Goal: Information Seeking & Learning: Find specific fact

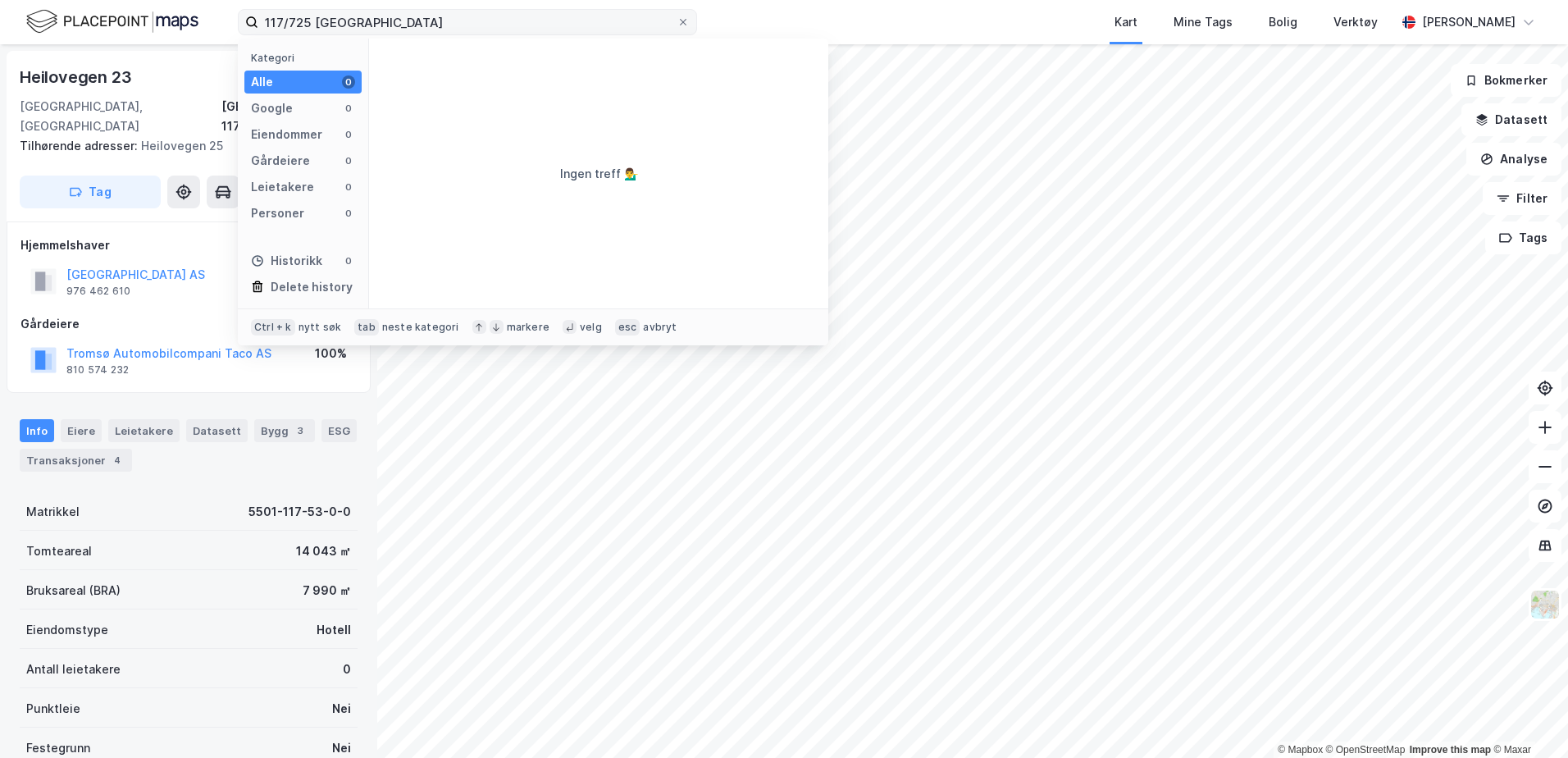
click at [387, 25] on input "117/725 tromsø" at bounding box center [468, 23] width 418 height 25
drag, startPoint x: 387, startPoint y: 25, endPoint x: 164, endPoint y: 13, distance: 223.3
click at [166, 13] on div "117/725 tromsø Kategori Alle 0 Google 0 Eiendommer 0 Gårdeiere 0 Leietakere 0 P…" at bounding box center [784, 22] width 1568 height 44
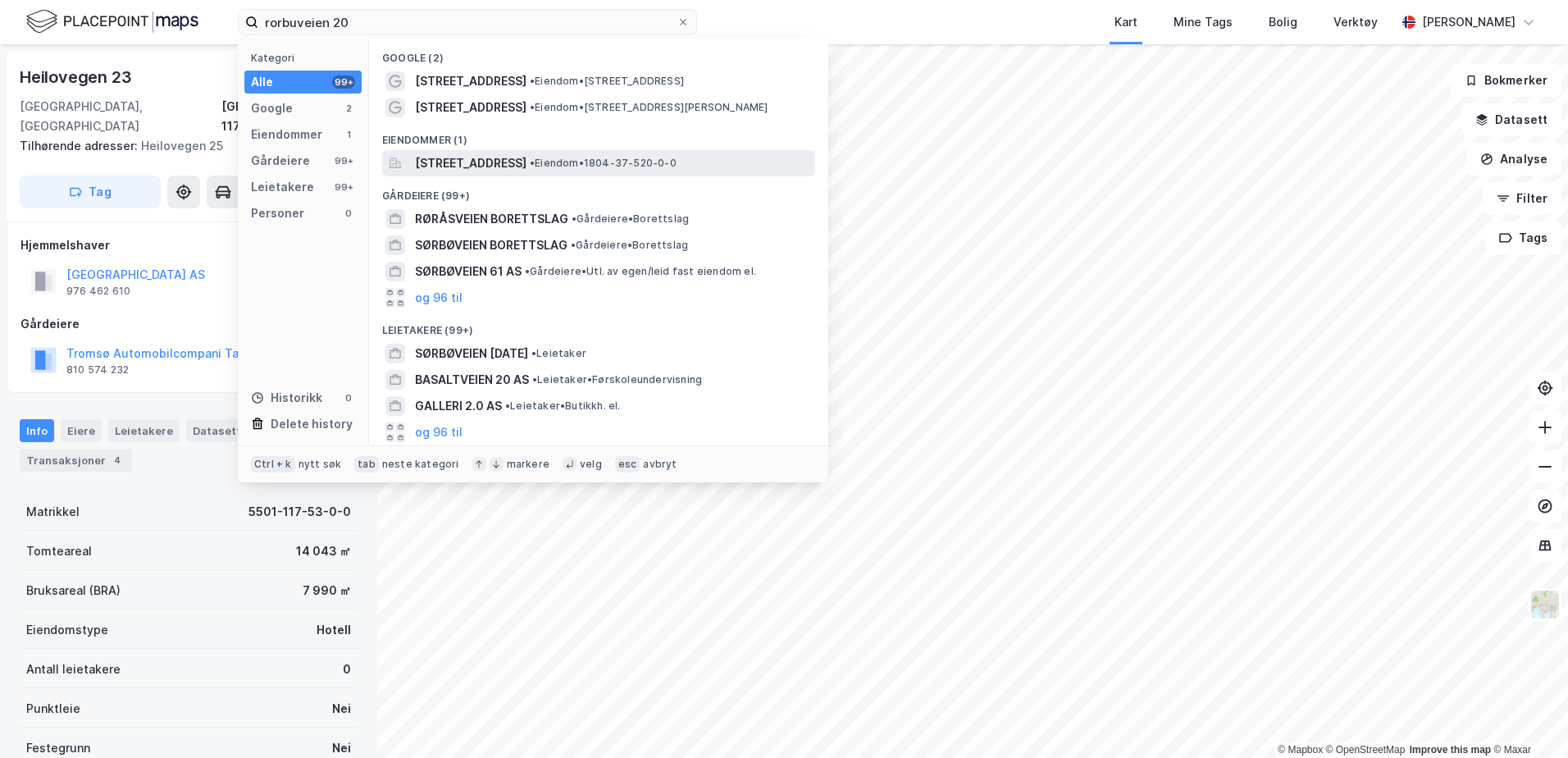
type input "rorbuveien 20"
click at [524, 154] on span "[STREET_ADDRESS]" at bounding box center [471, 163] width 112 height 20
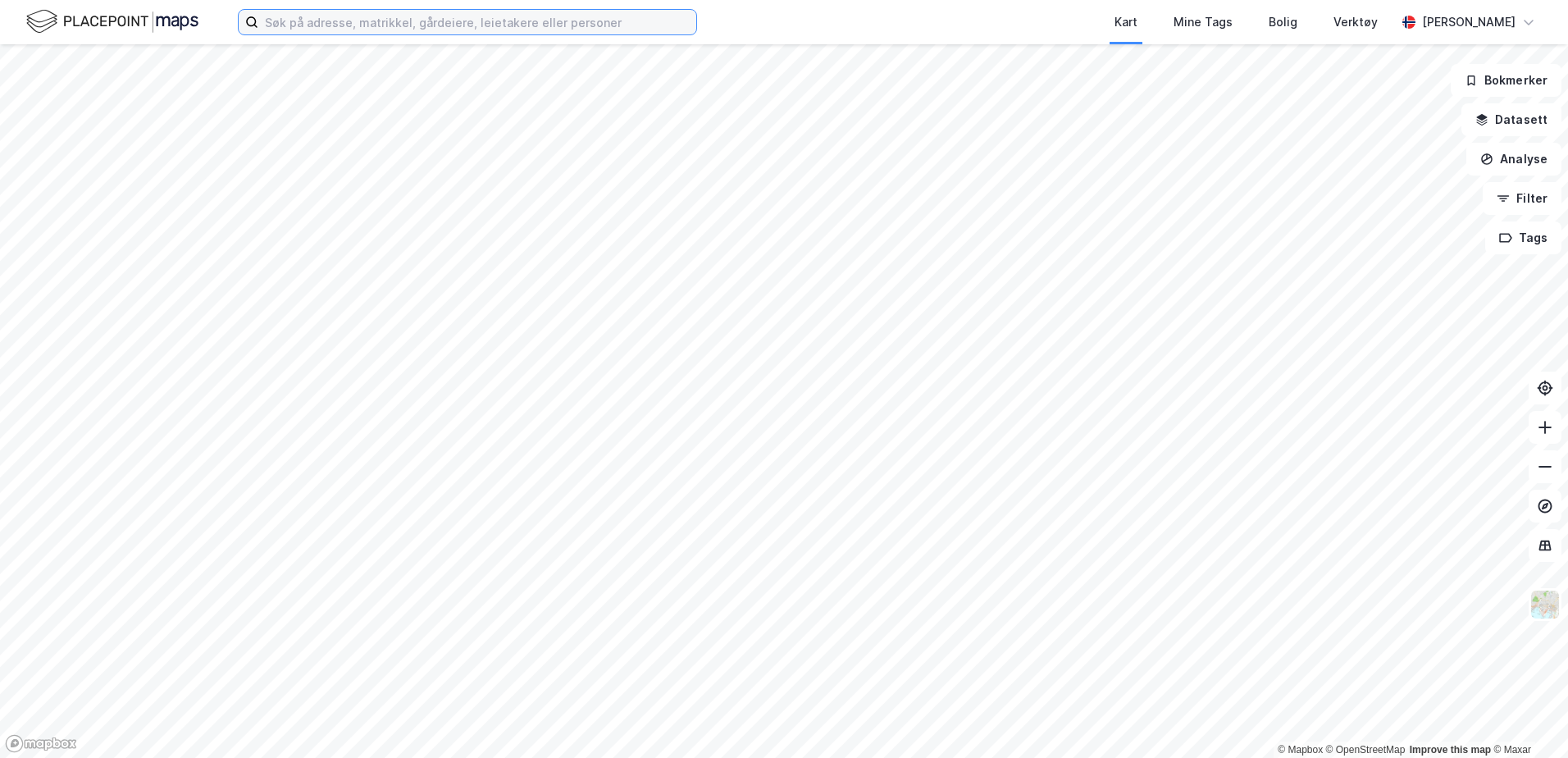
click at [317, 11] on input at bounding box center [477, 23] width 438 height 25
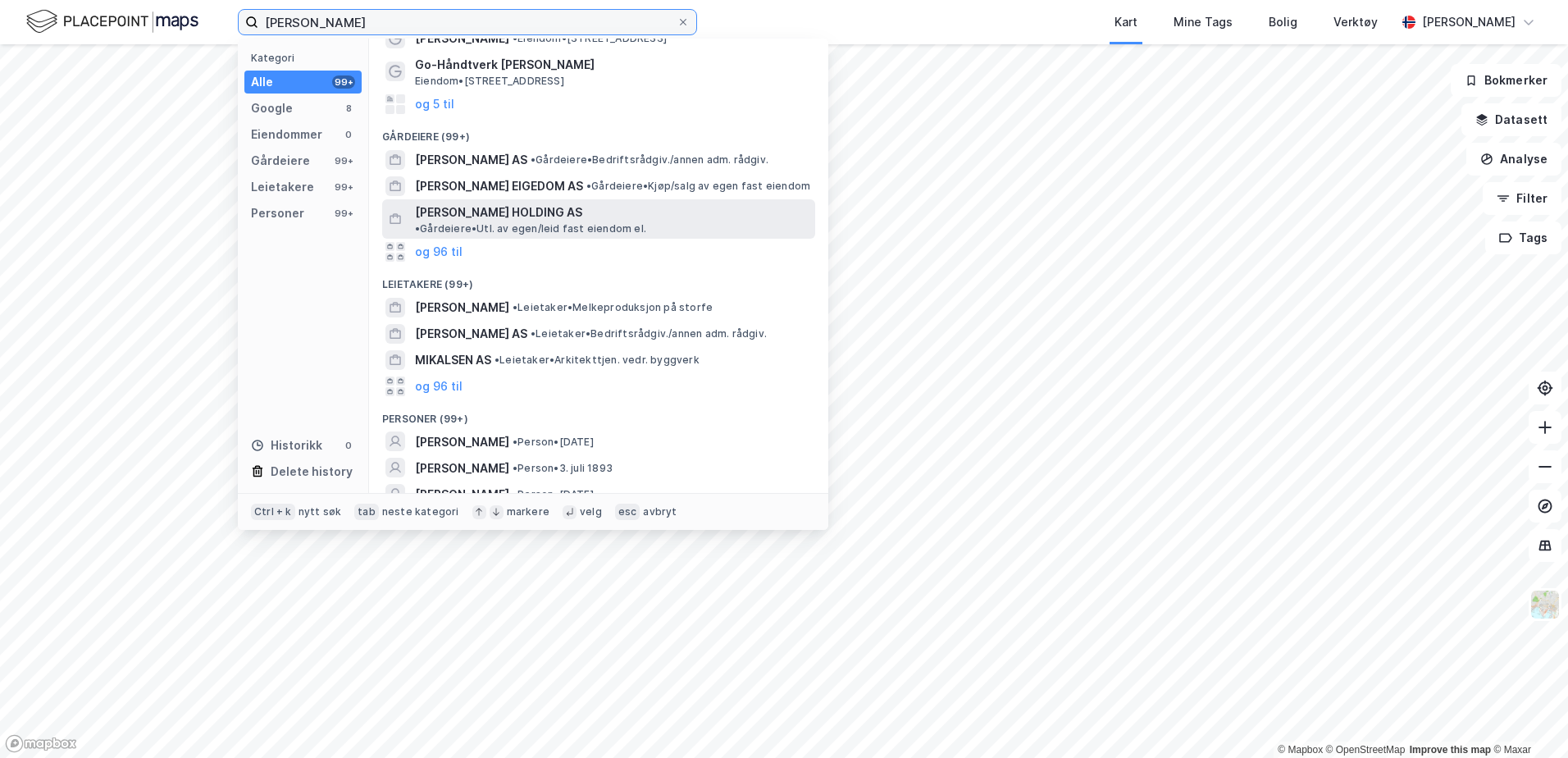
scroll to position [97, 0]
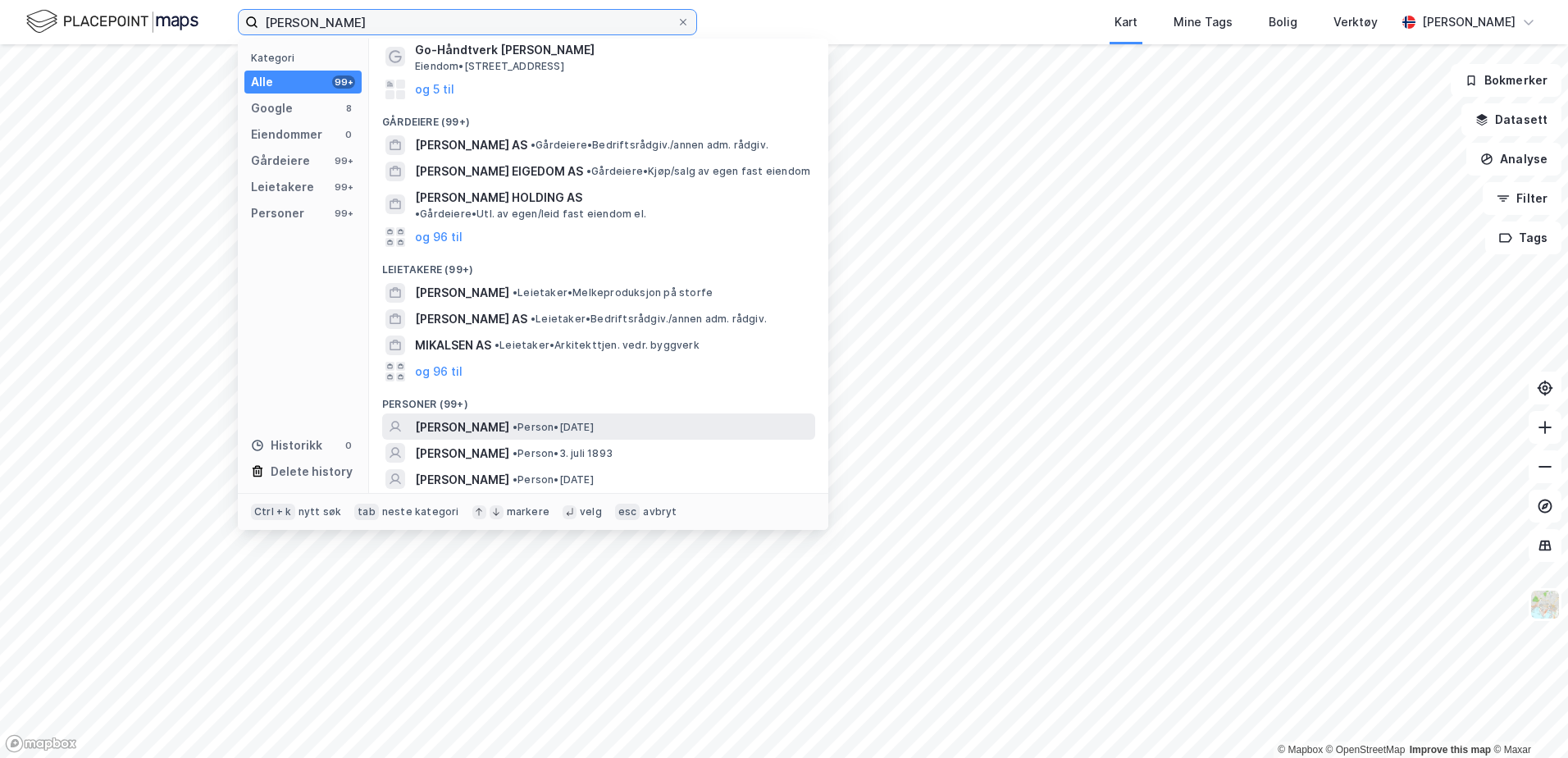
type input "inga waage mikalsen"
click at [509, 418] on span "INGA WAAGE MIKALSEN" at bounding box center [462, 428] width 94 height 20
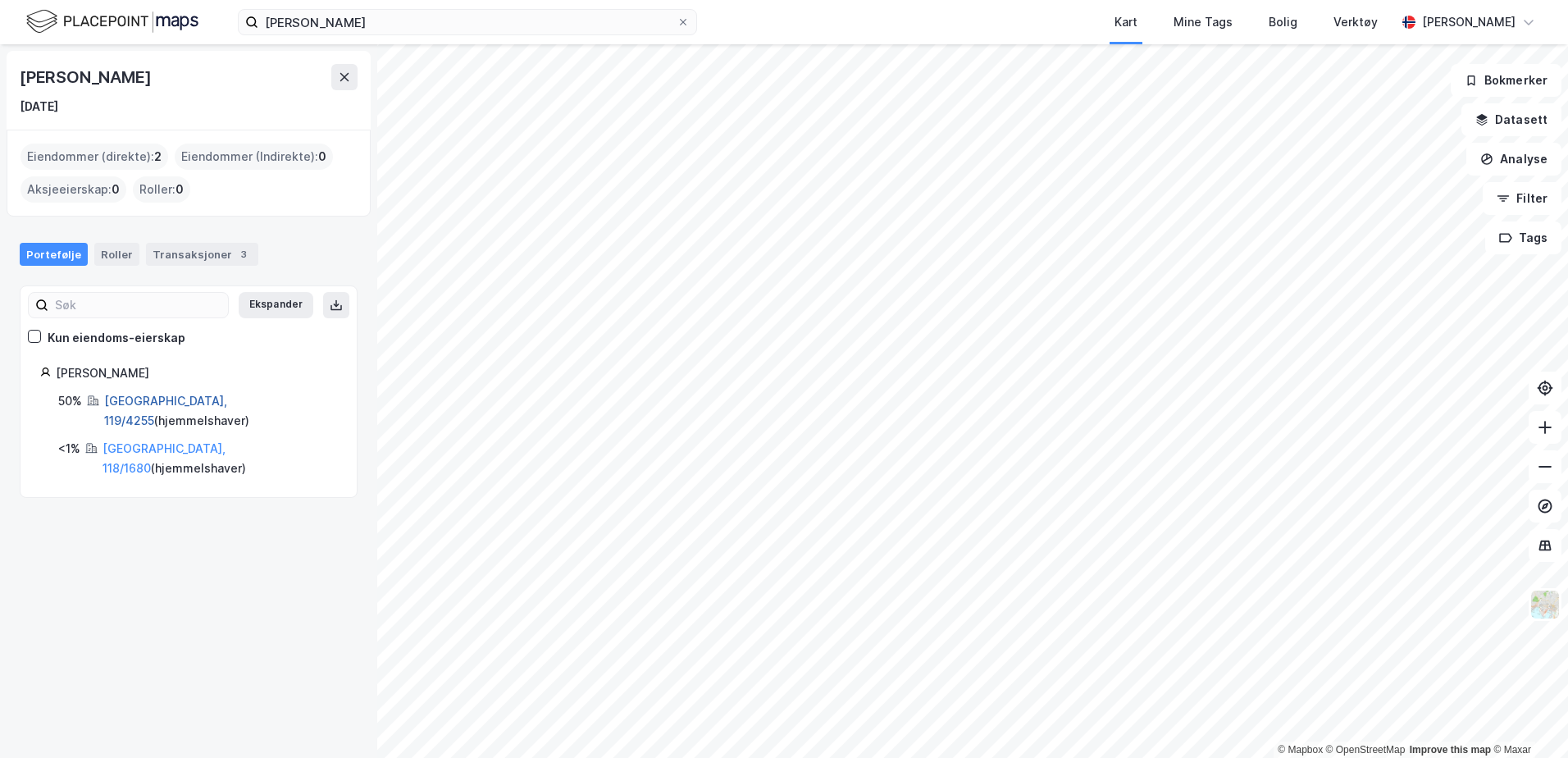
click at [128, 403] on link "Tromsø, 119/4255" at bounding box center [166, 410] width 123 height 33
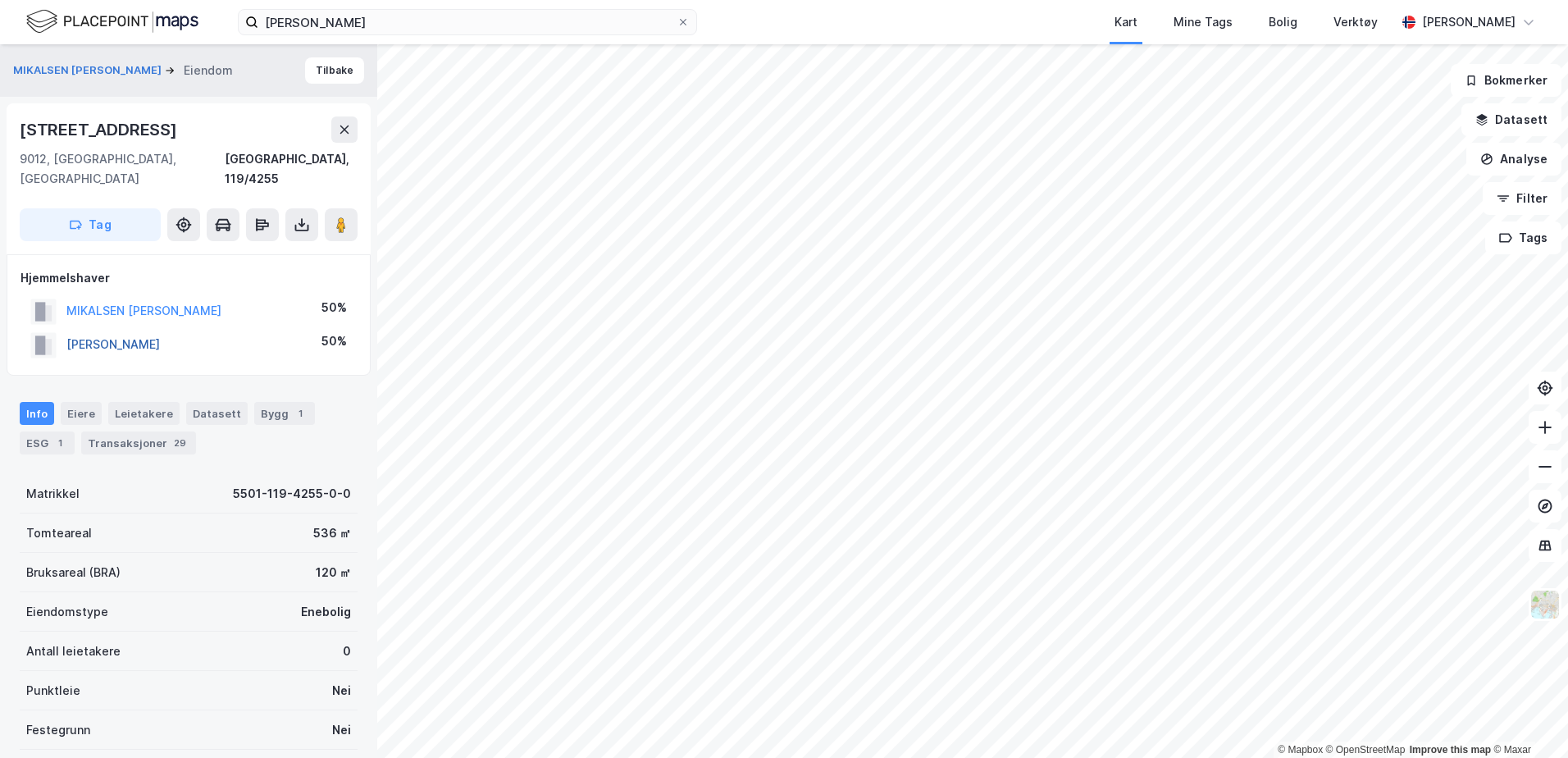
click at [0, 0] on button "SKJØNSFJELL DANIEL CARLØY" at bounding box center [0, 0] width 0 height 0
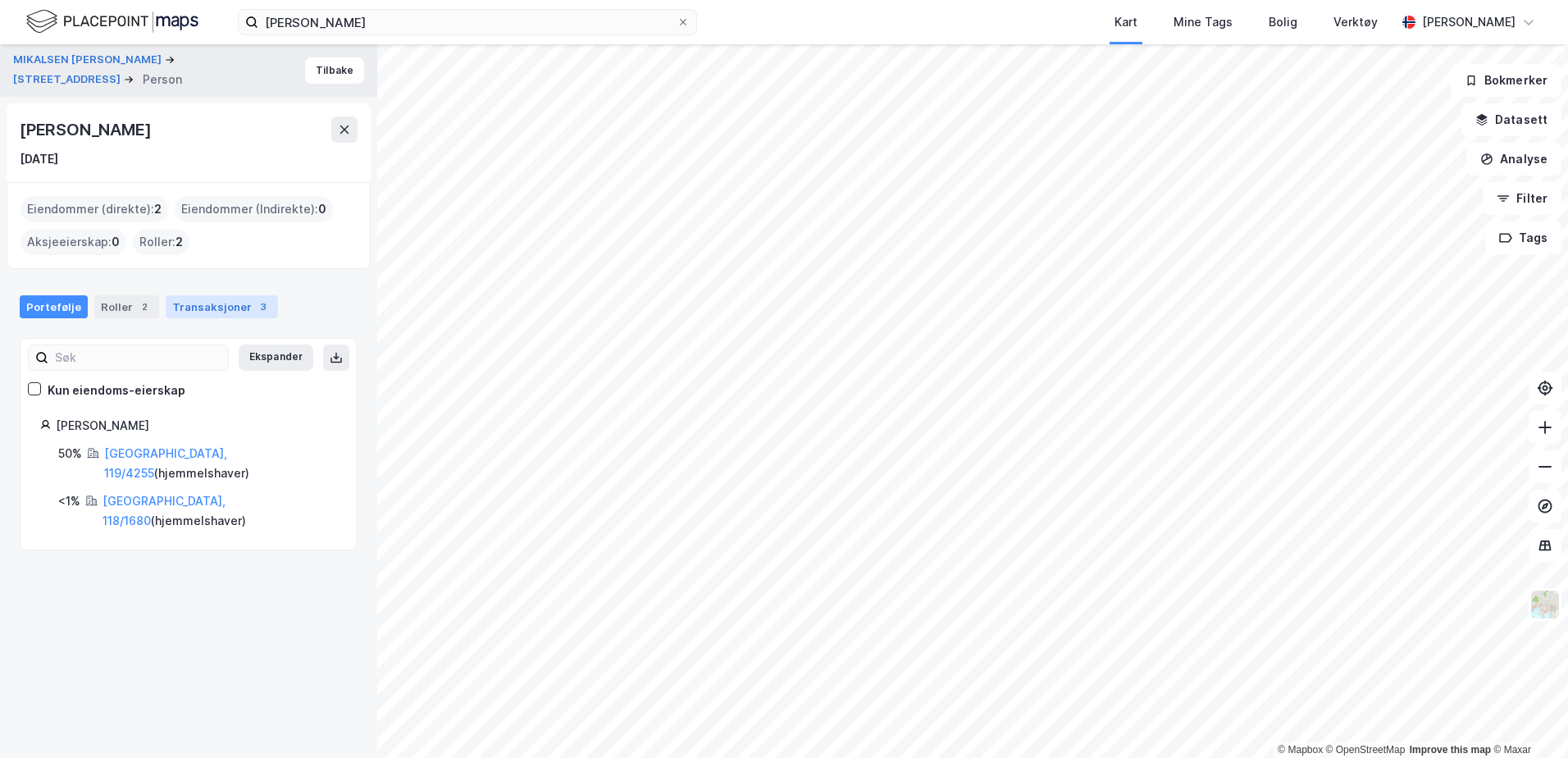
click at [181, 315] on div "Transaksjoner 3" at bounding box center [222, 307] width 113 height 23
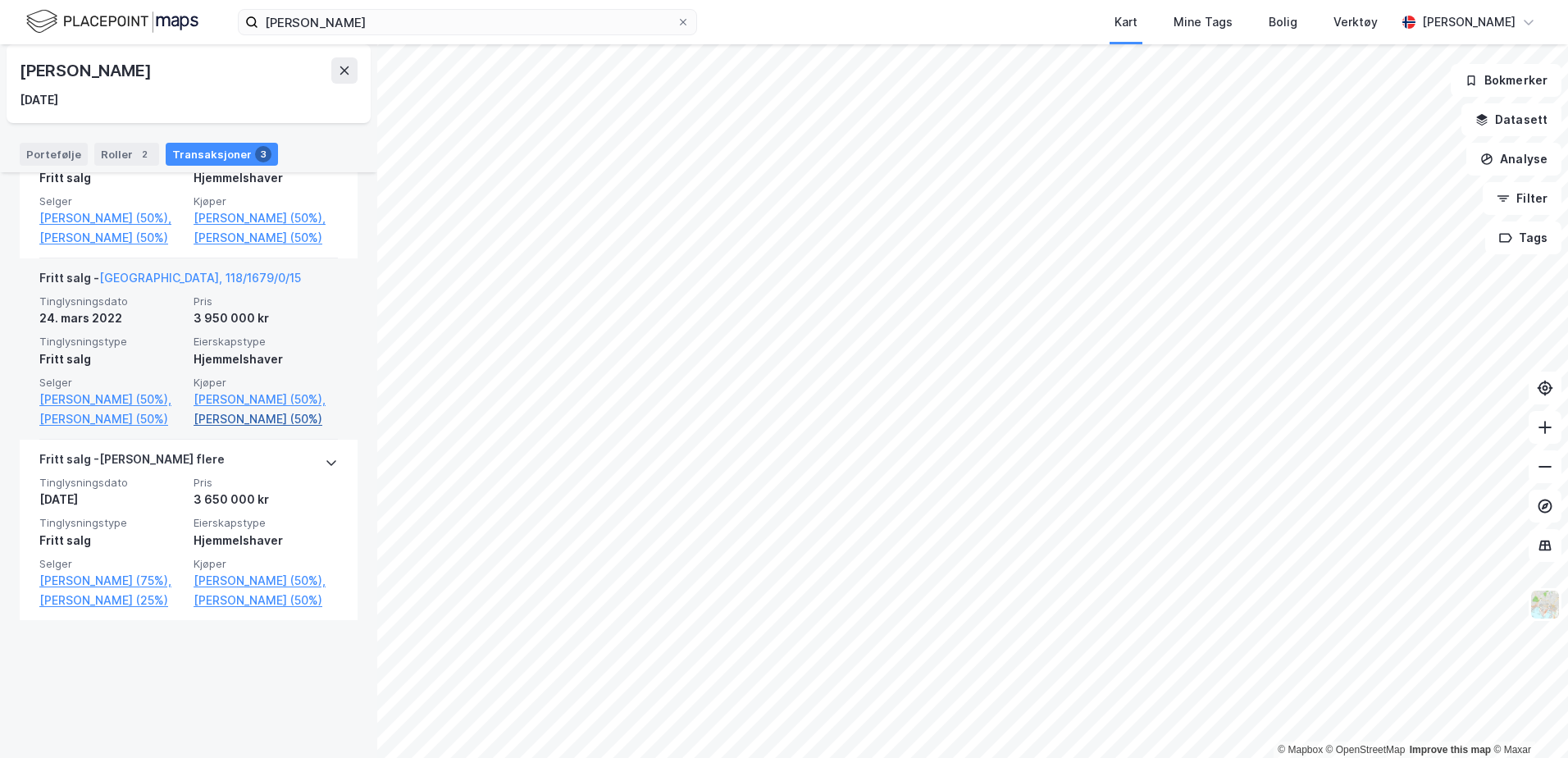
scroll to position [439, 0]
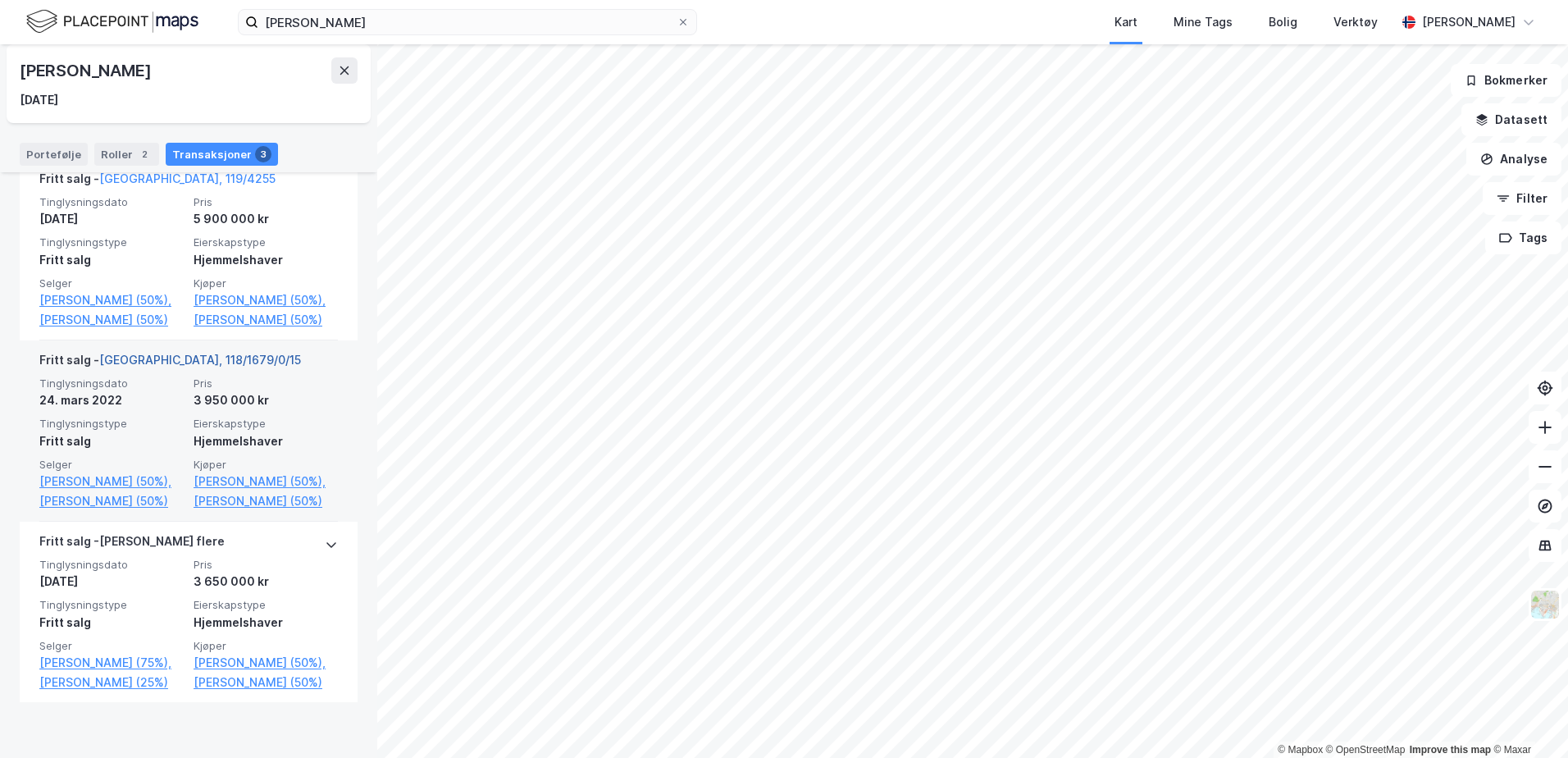
click at [174, 367] on link "Tromsø, 118/1679/0/15" at bounding box center [200, 359] width 202 height 14
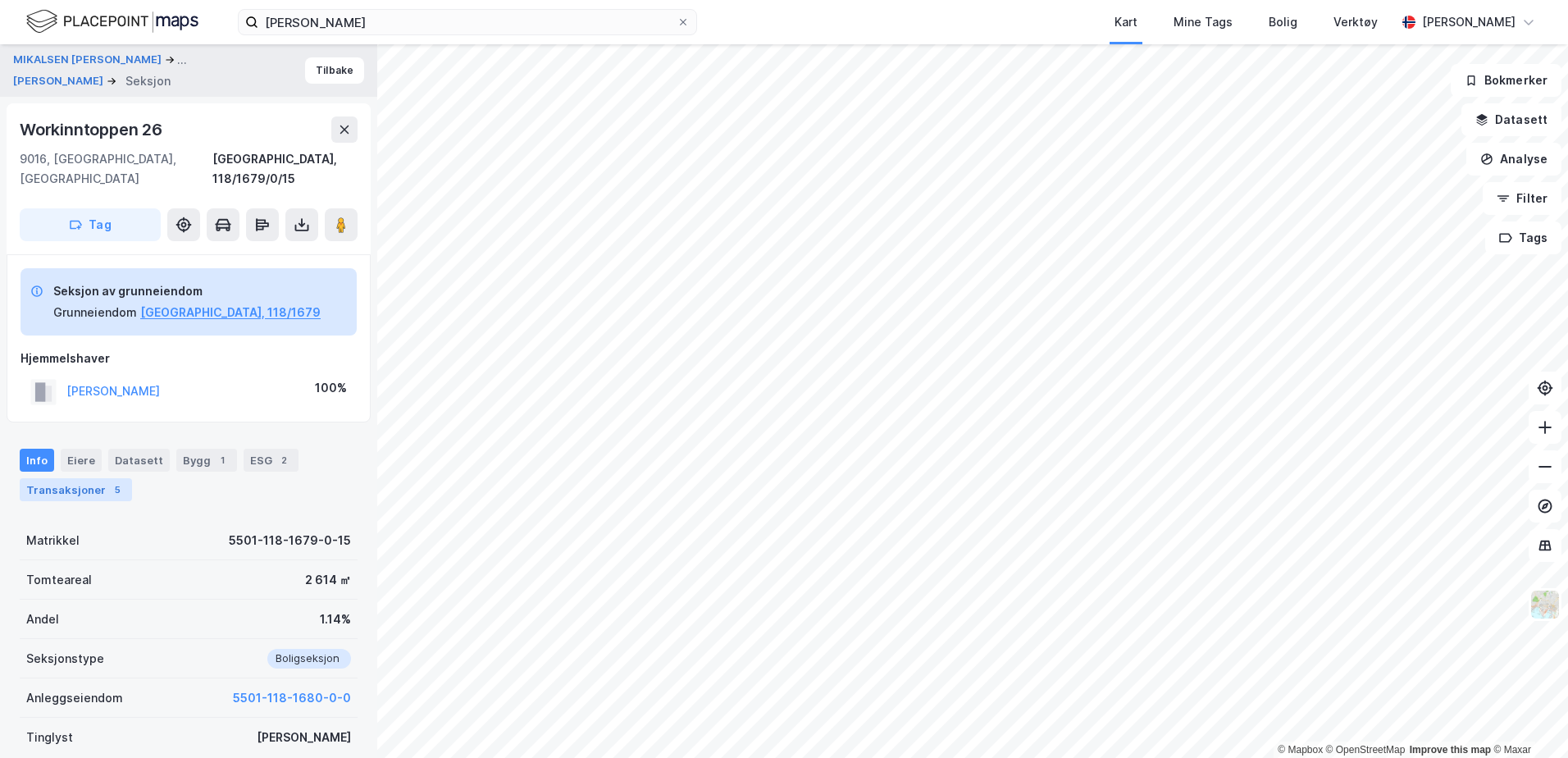
click at [58, 479] on div "Transaksjoner 5" at bounding box center [76, 490] width 113 height 23
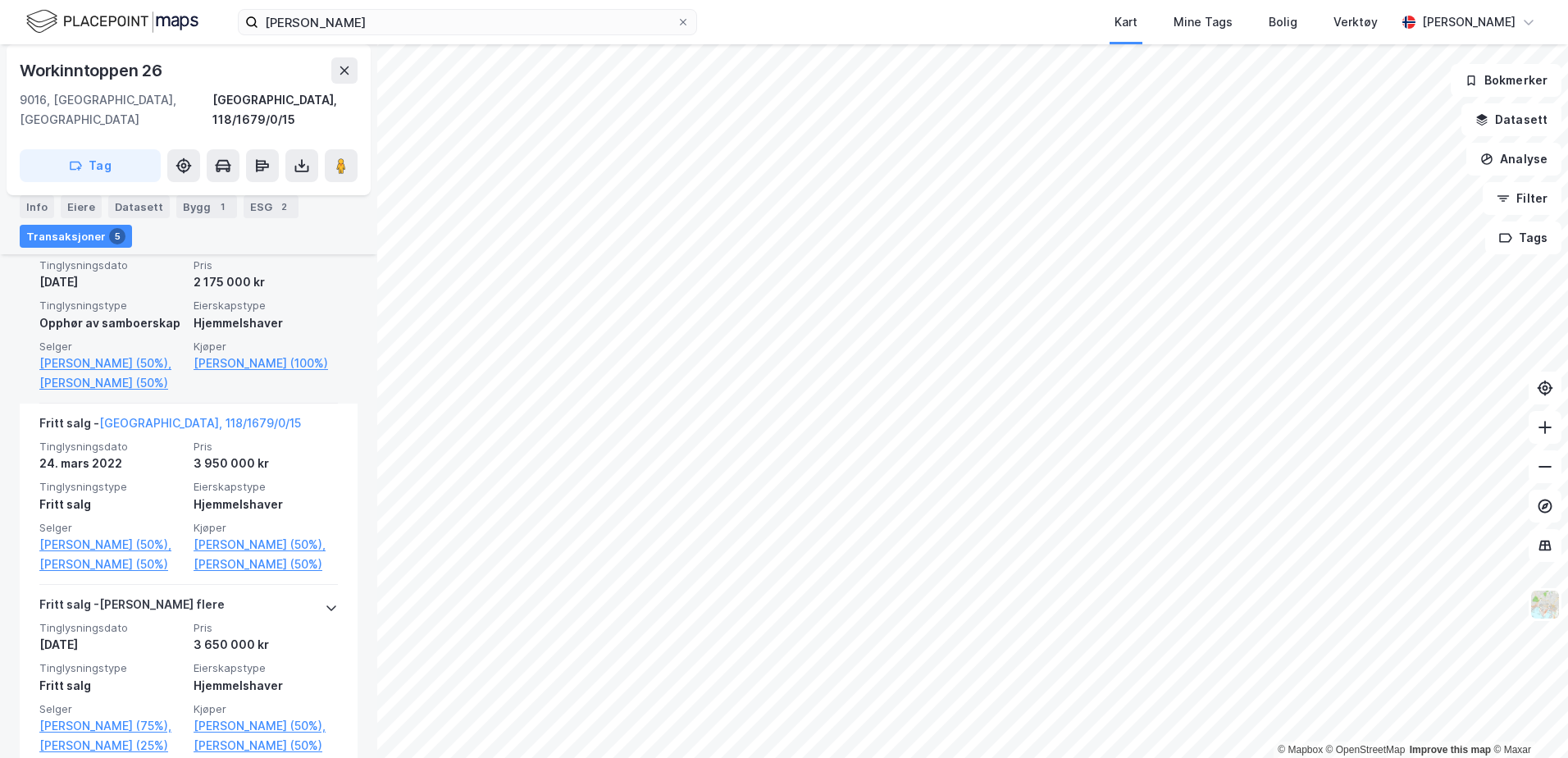
scroll to position [625, 0]
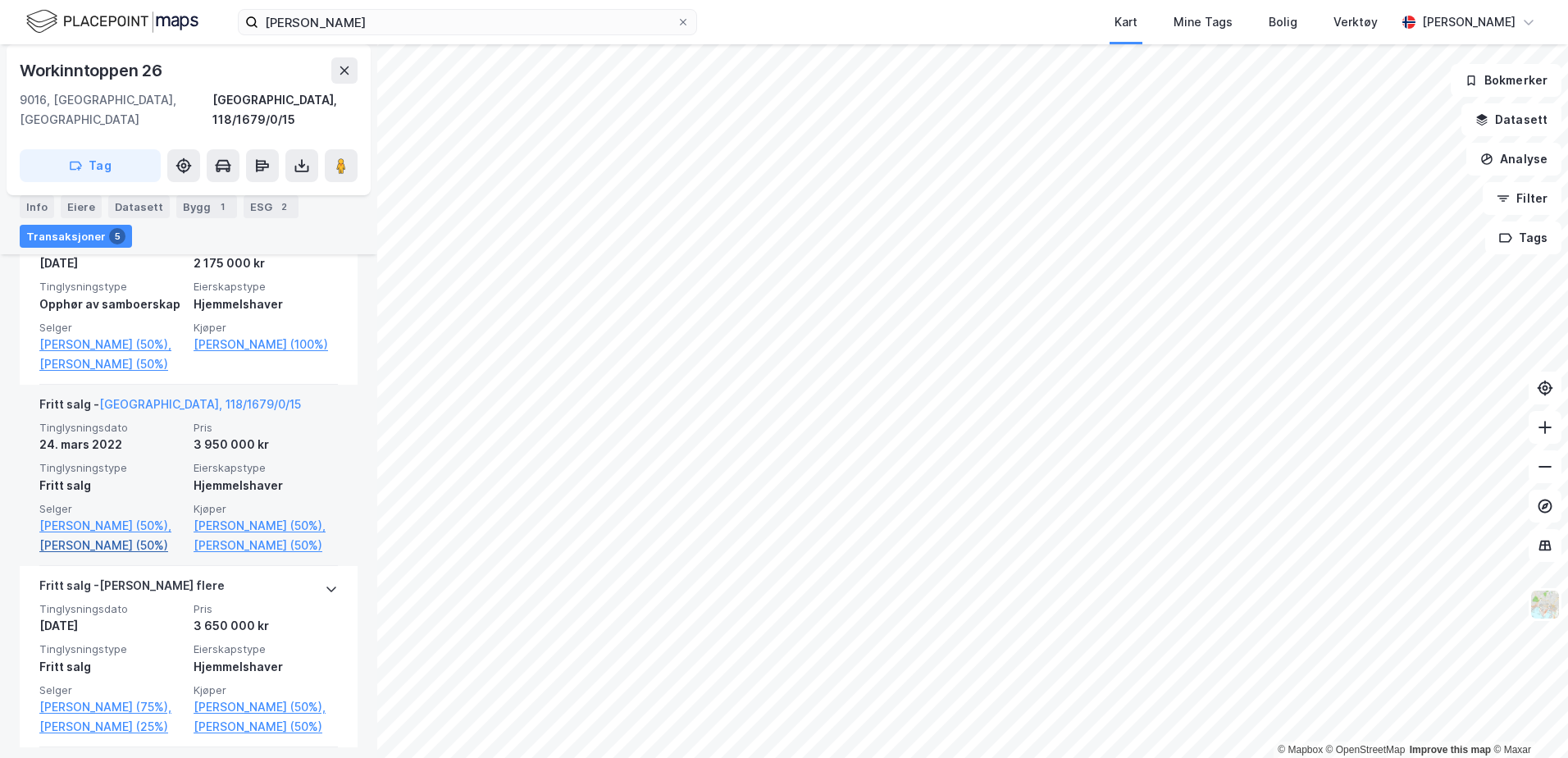
click at [119, 550] on link "Skjønsfjell Daniel Carløy (50%)" at bounding box center [111, 545] width 144 height 20
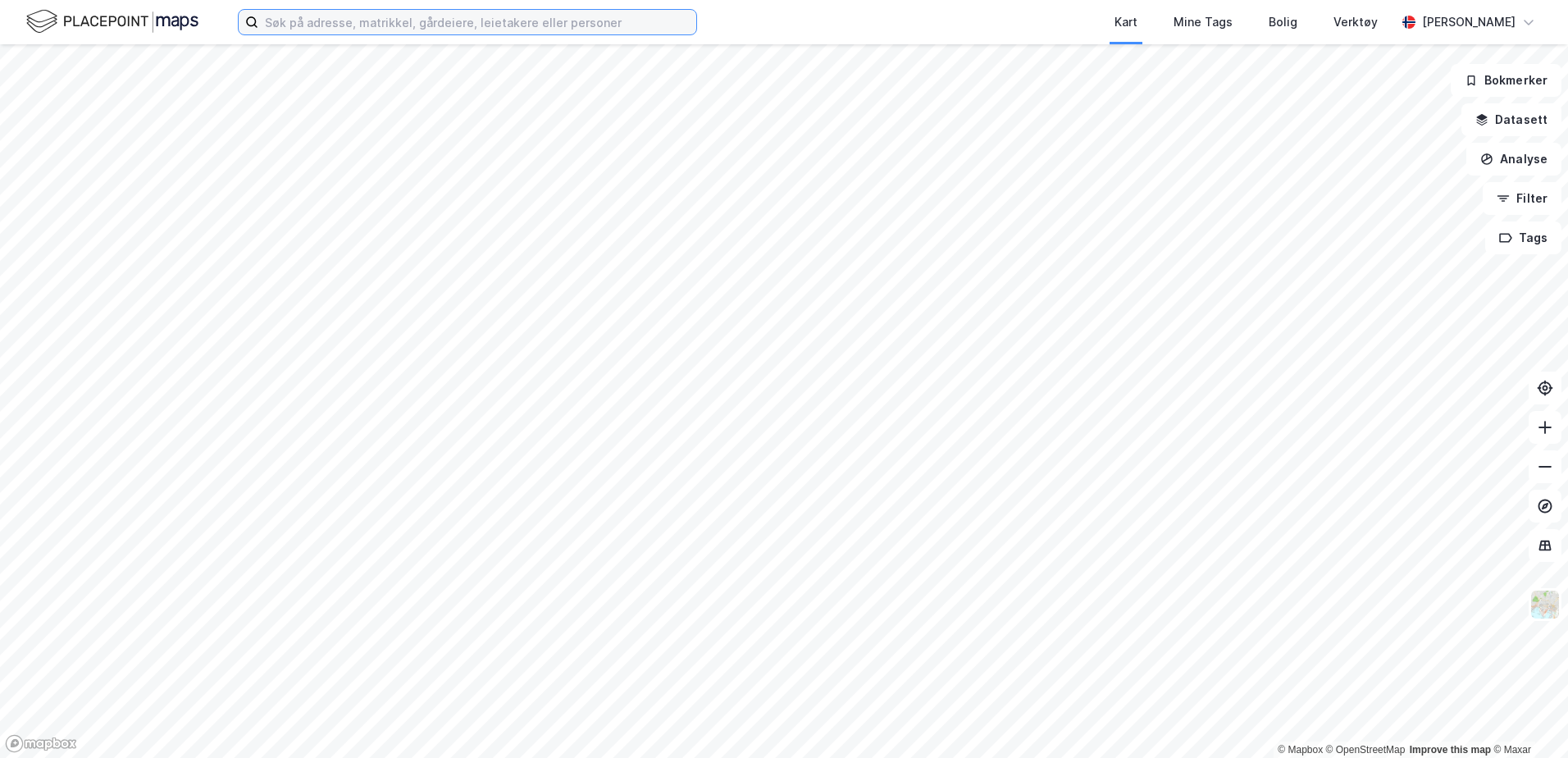
click at [373, 20] on input at bounding box center [477, 23] width 438 height 25
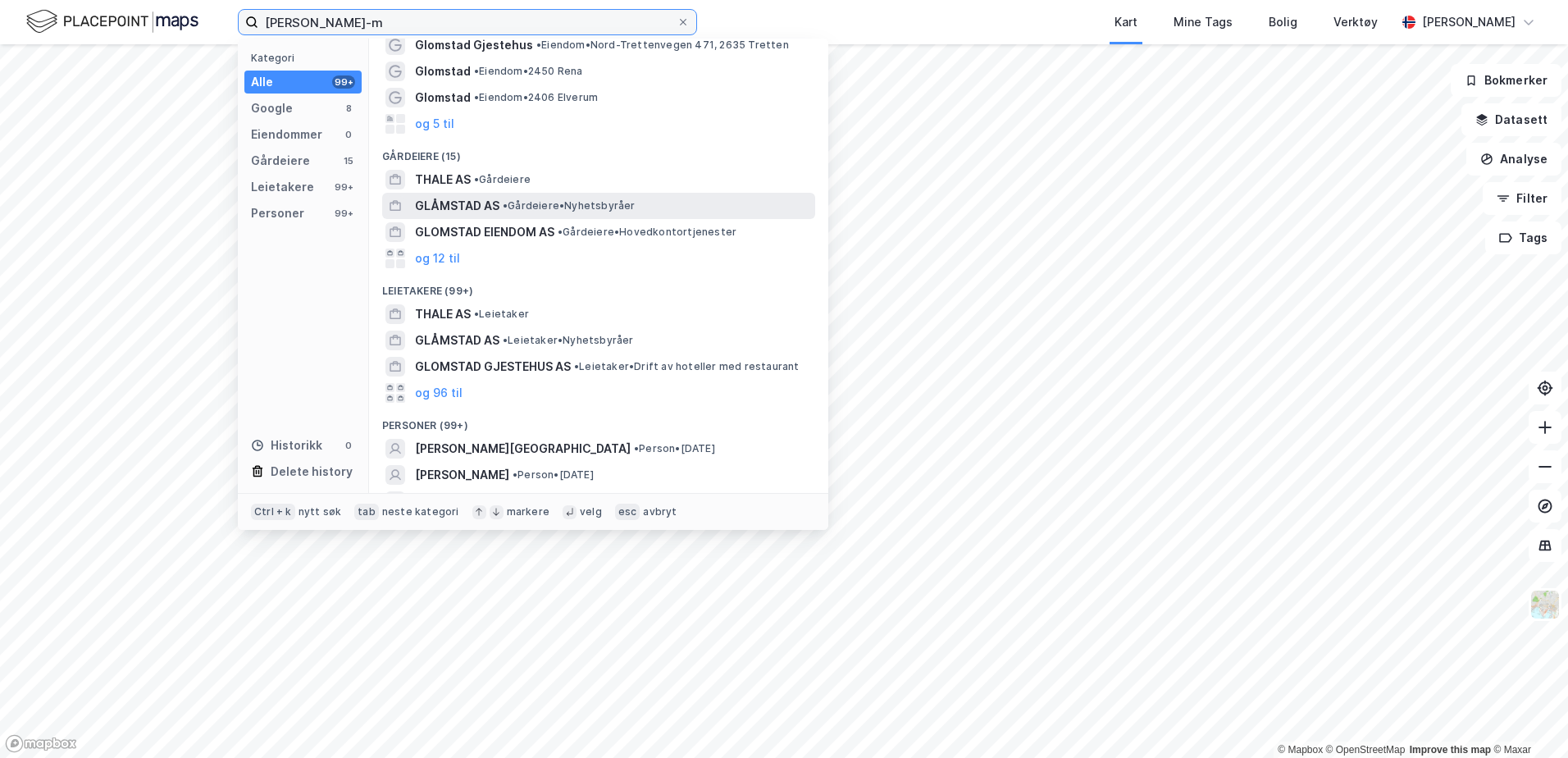
scroll to position [82, 0]
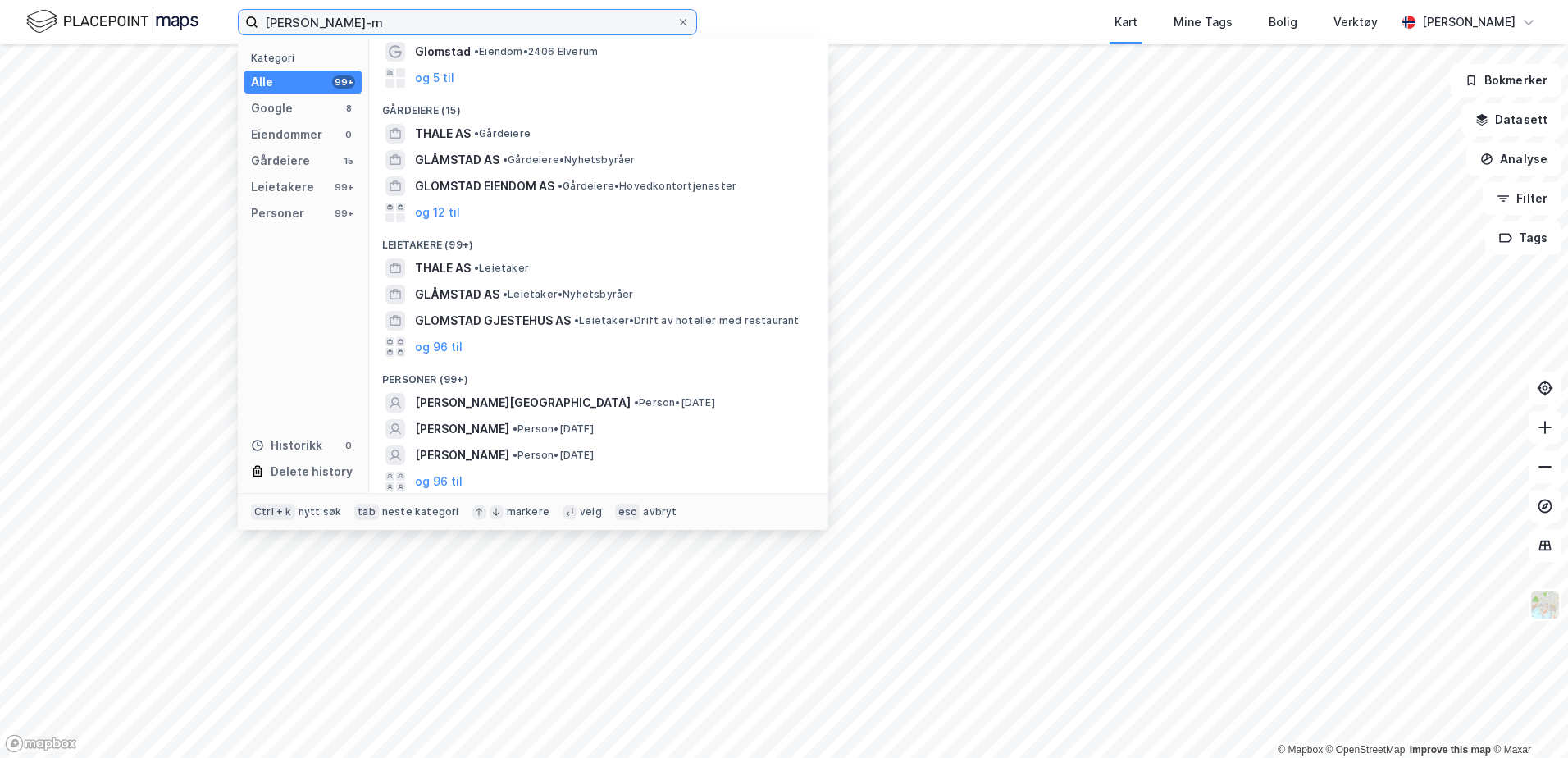
drag, startPoint x: 173, startPoint y: 24, endPoint x: 47, endPoint y: 8, distance: 127.0
click at [54, 13] on div "[PERSON_NAME]-m Kategori Alle 99+ Google 8 Eiendommer 0 Gårdeiere 15 Leietakere…" at bounding box center [784, 22] width 1568 height 44
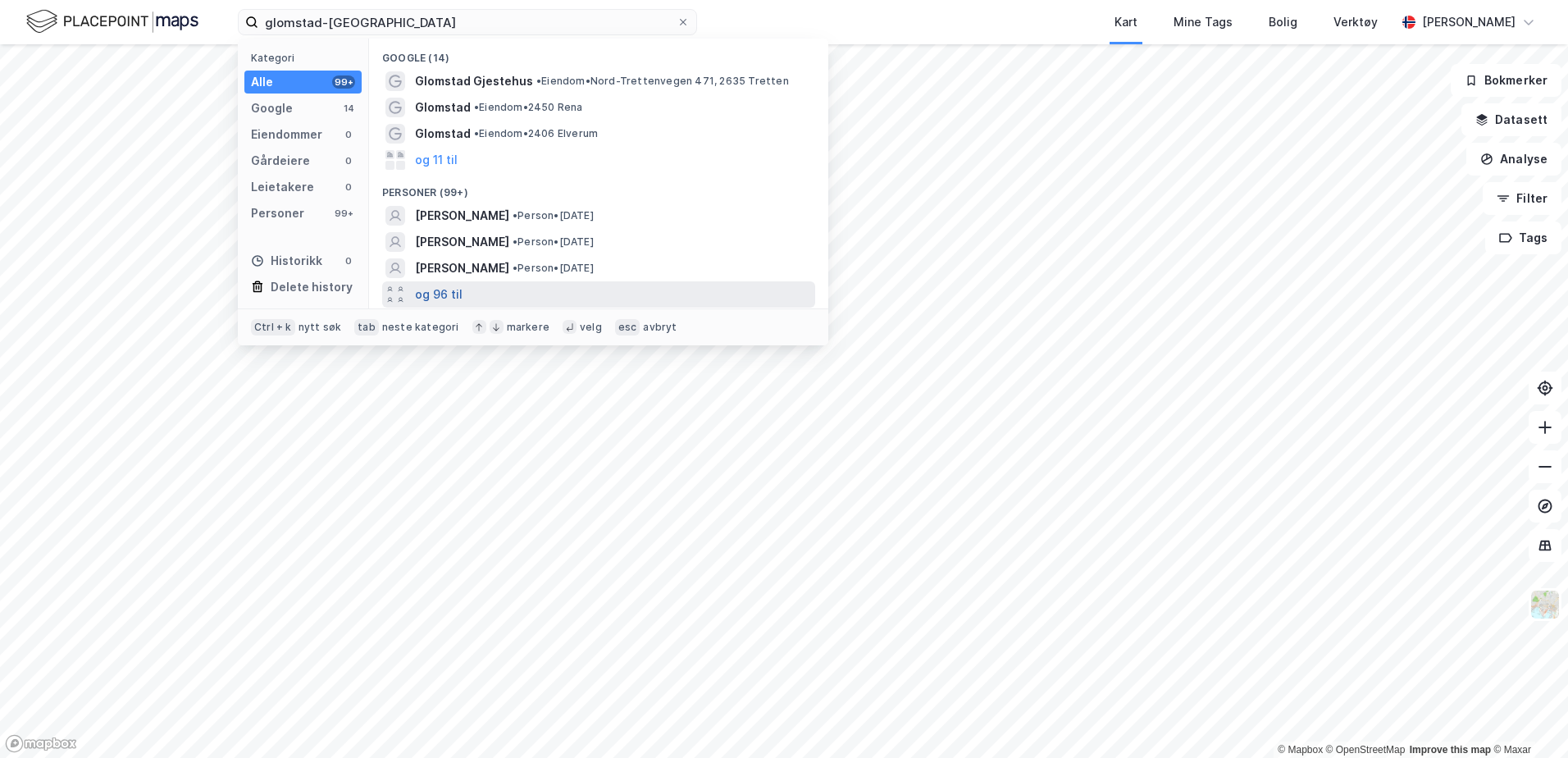
click at [457, 294] on button "og 96 til" at bounding box center [438, 294] width 48 height 20
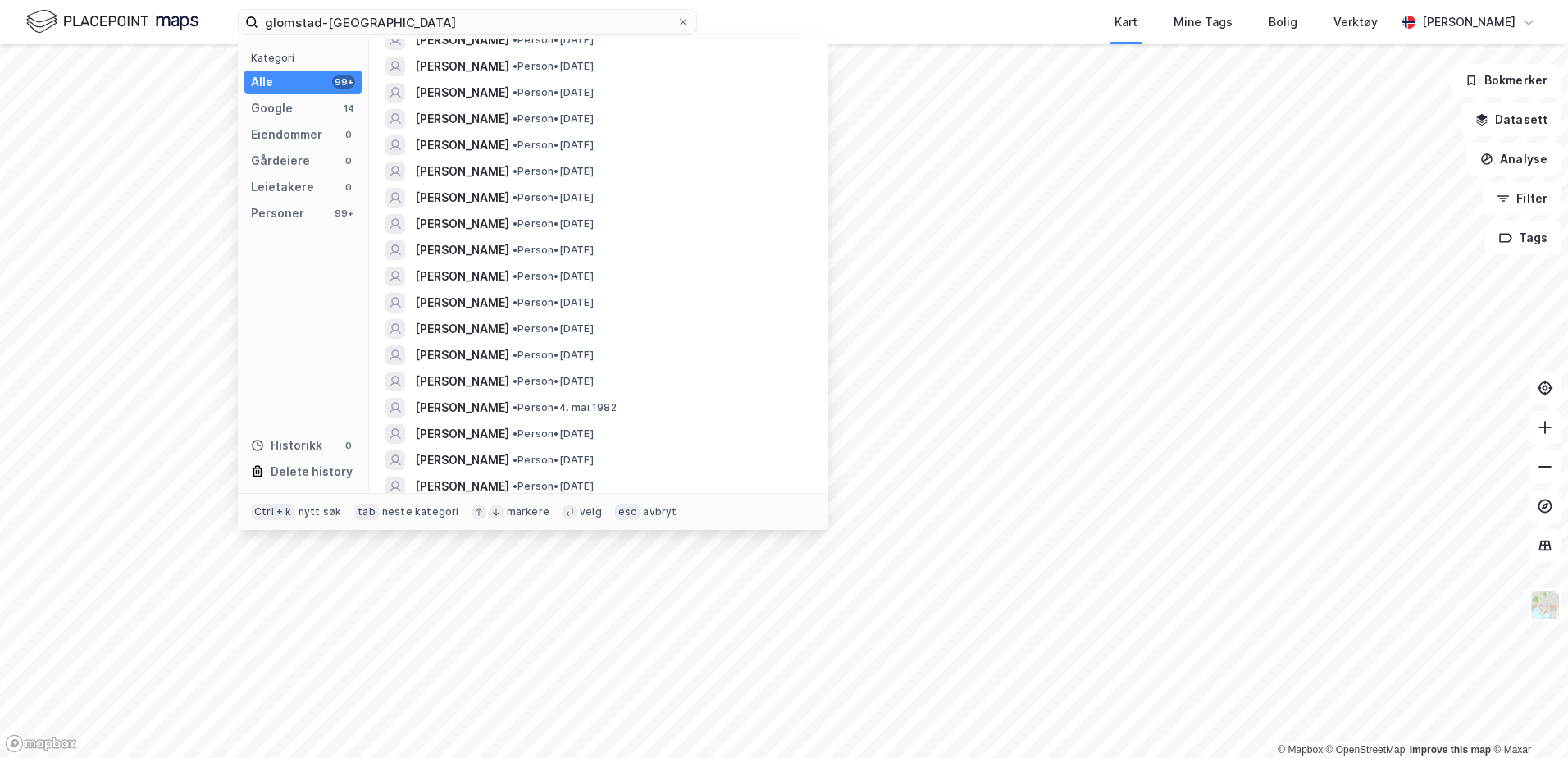
scroll to position [656, 0]
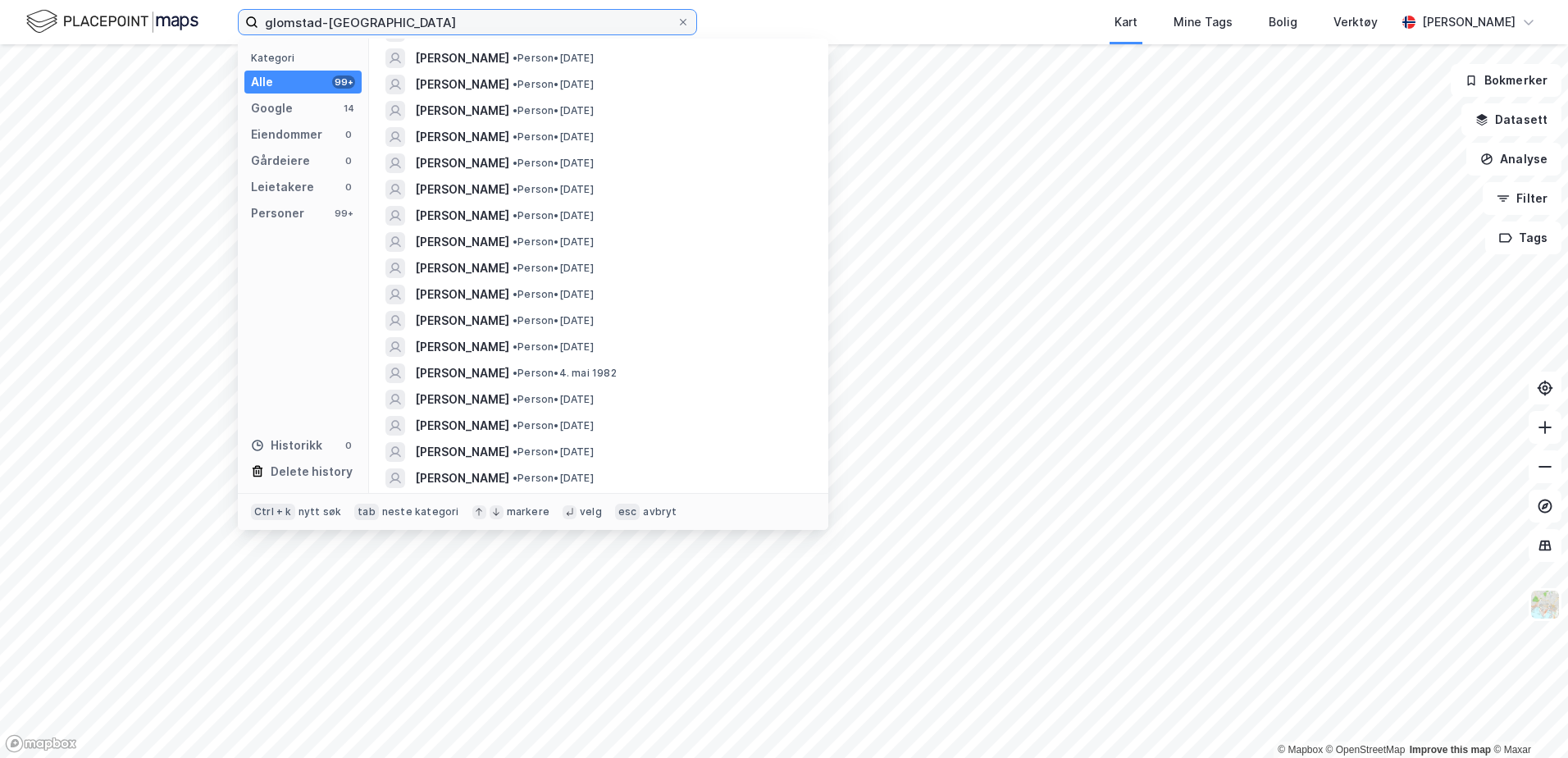
drag, startPoint x: 444, startPoint y: 18, endPoint x: -14, endPoint y: 89, distance: 463.5
click at [0, 89] on html "glomstad-møkkebakken Kategori Alle 99+ Google 14 Eiendommer 0 Gårdeiere 0 Leiet…" at bounding box center [784, 379] width 1568 height 758
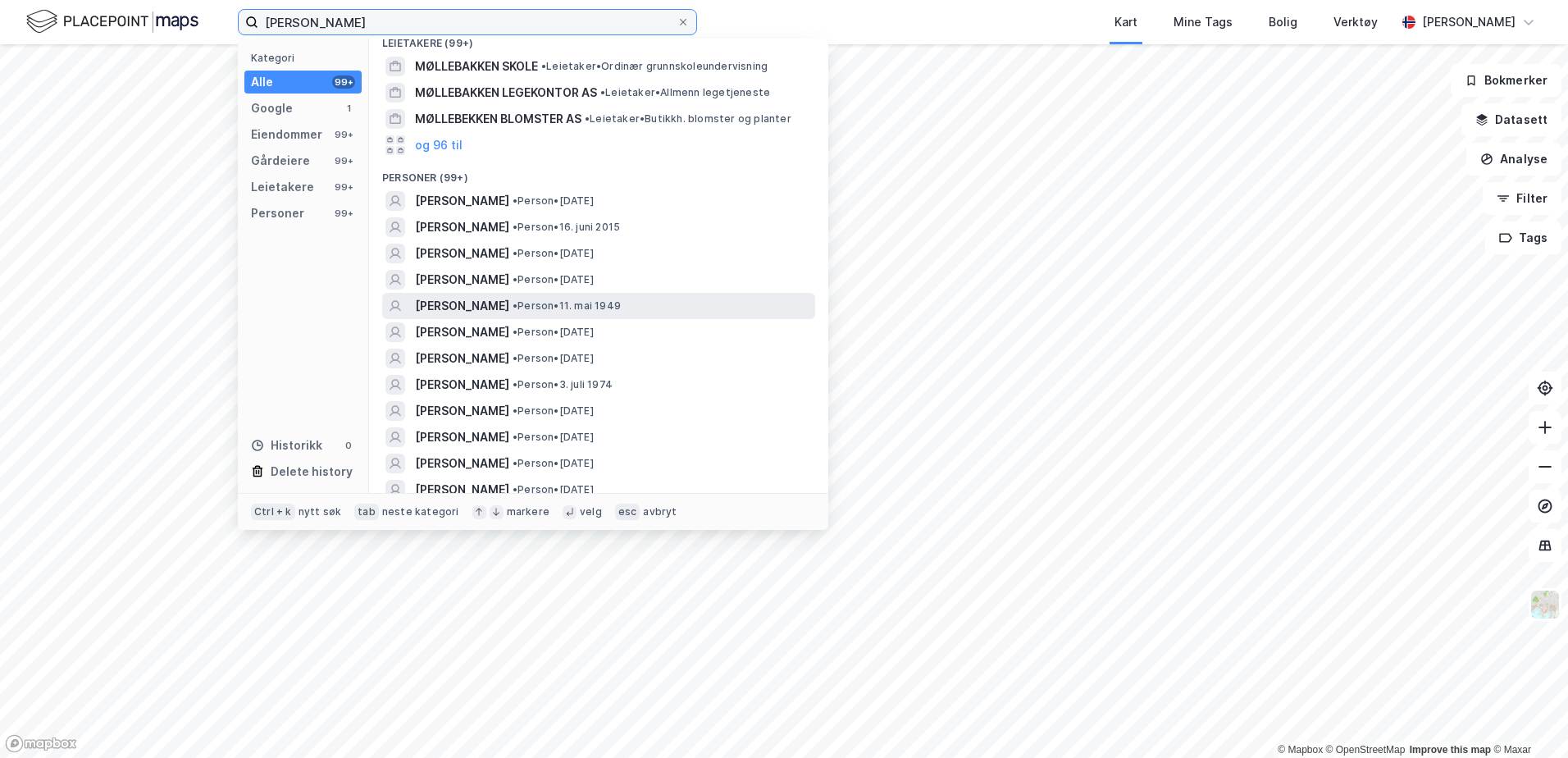
scroll to position [410, 0]
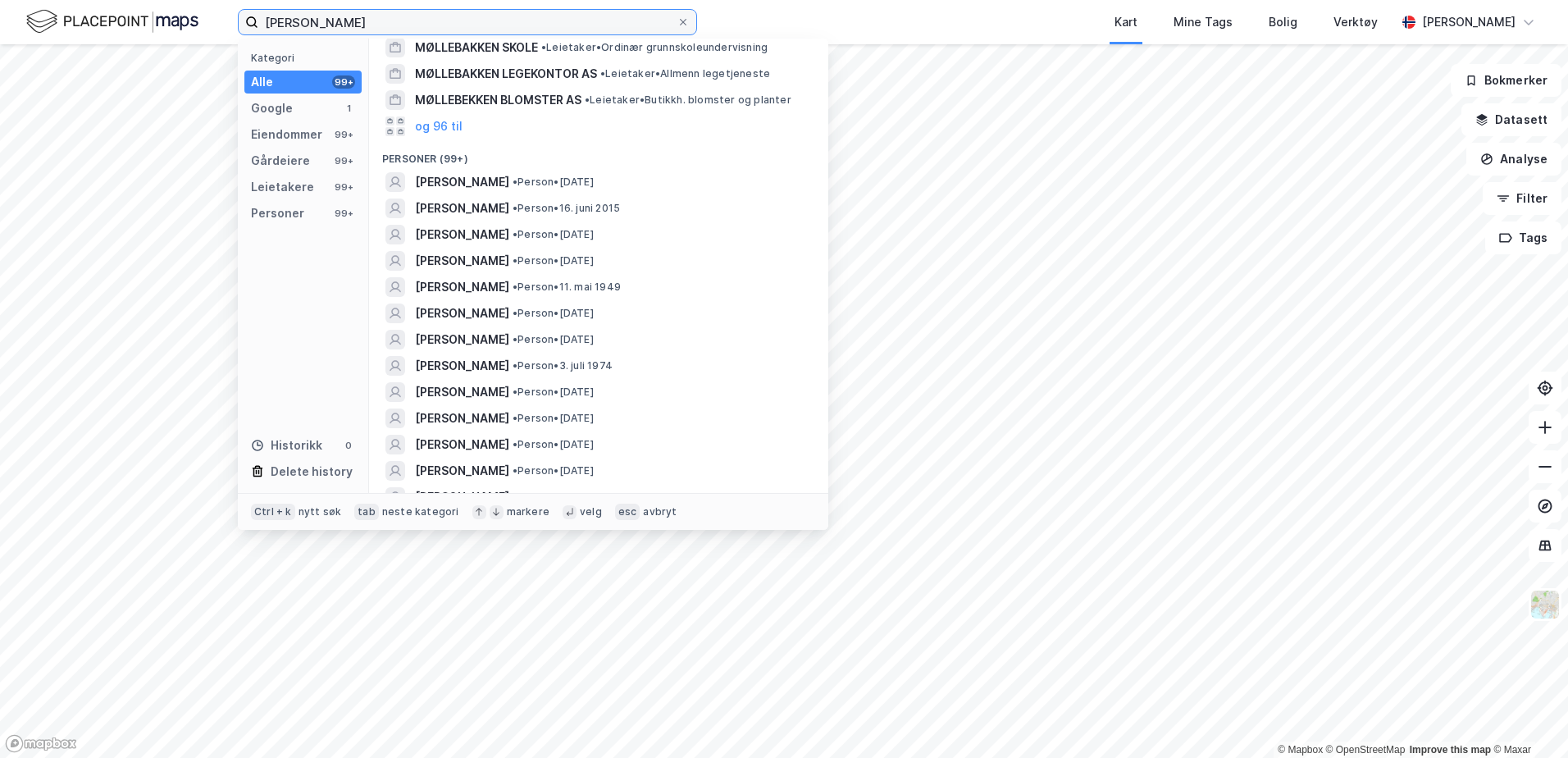
drag, startPoint x: 415, startPoint y: 23, endPoint x: 114, endPoint y: 5, distance: 301.5
click at [114, 5] on div "[PERSON_NAME] Kategori Alle 99+ Google 1 Eiendommer 99+ Gårdeiere 99+ Leietaker…" at bounding box center [784, 22] width 1568 height 44
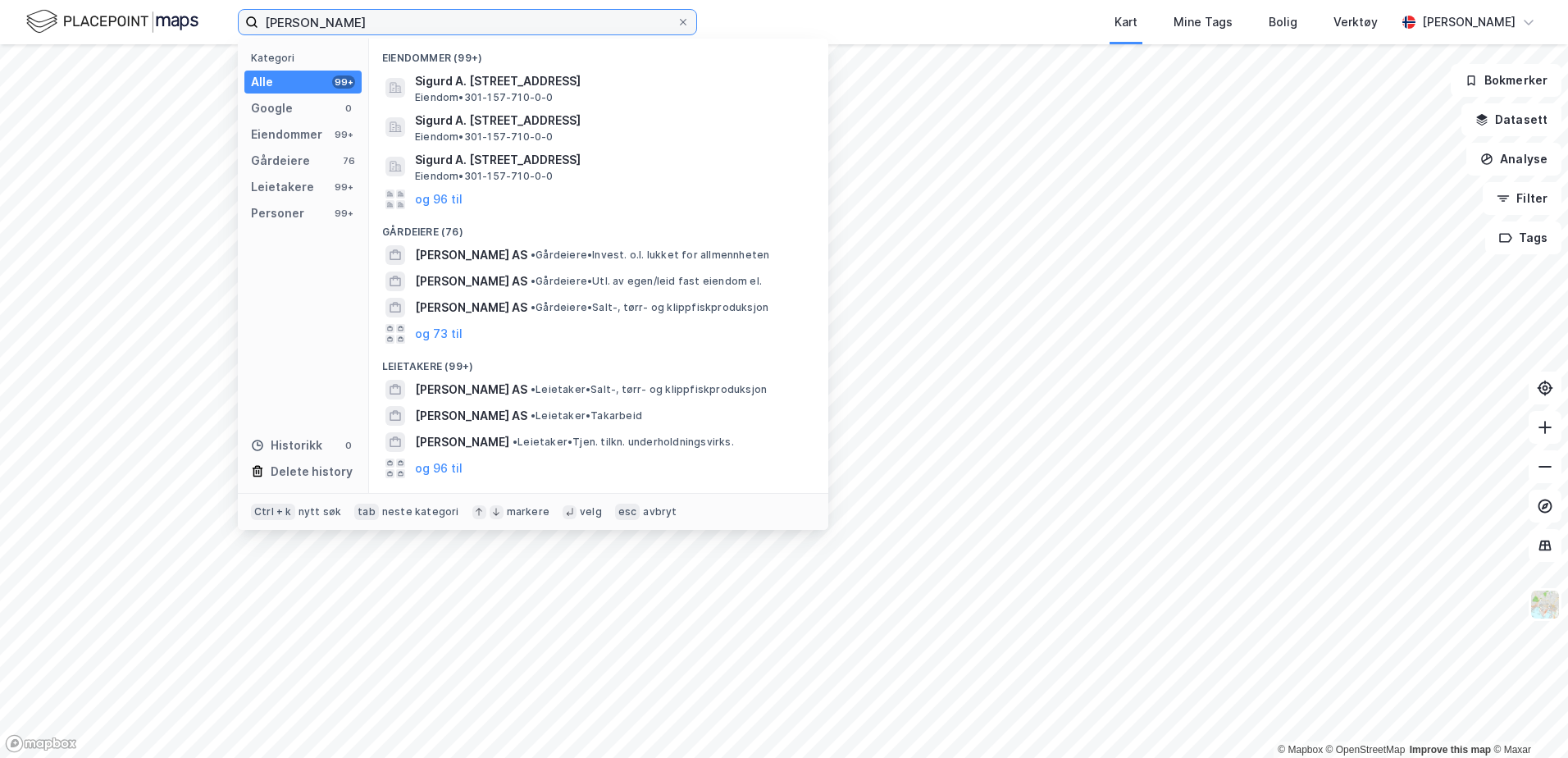
type input "[PERSON_NAME]"
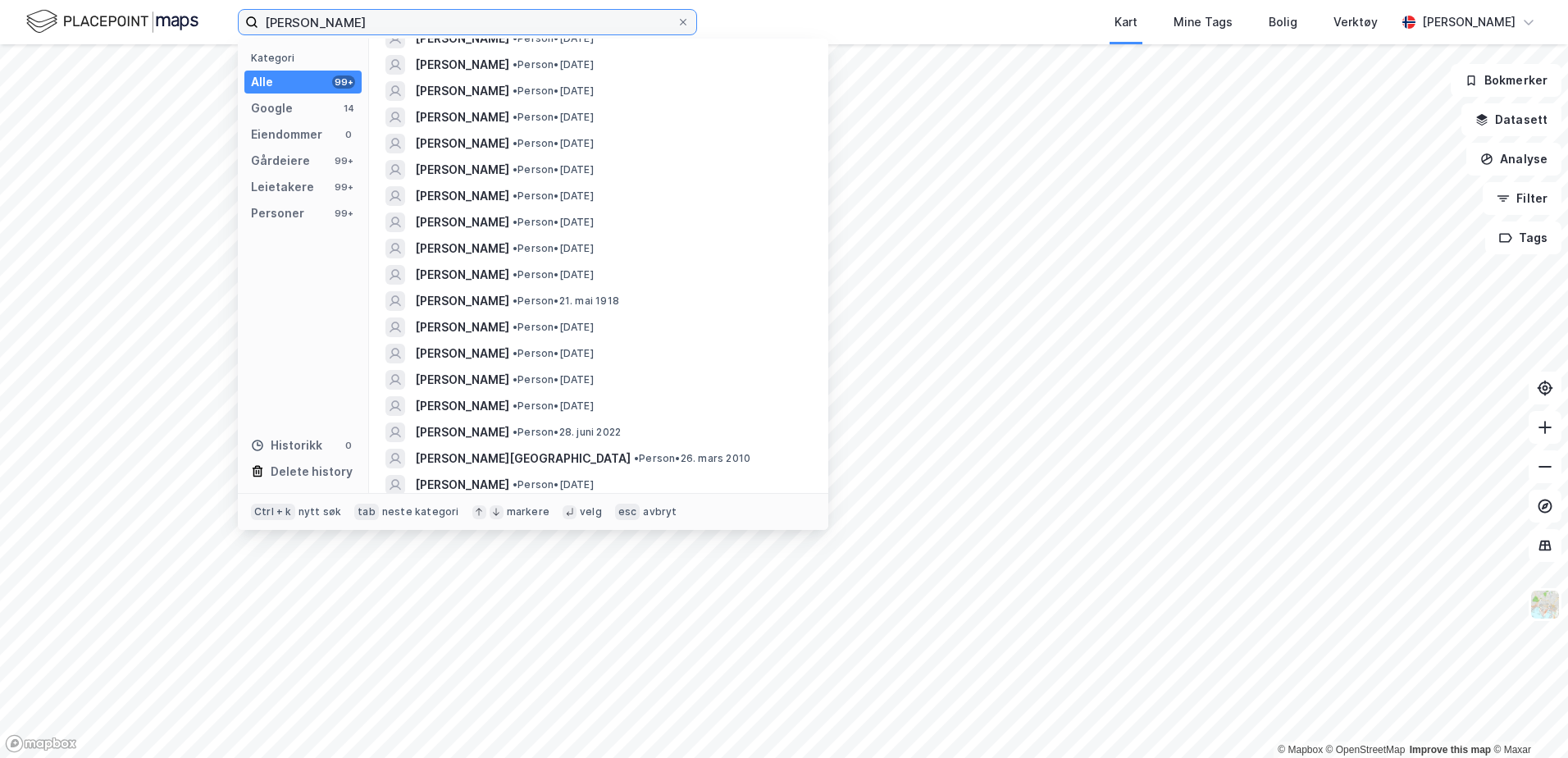
scroll to position [656, 0]
drag, startPoint x: 453, startPoint y: 23, endPoint x: 124, endPoint y: -7, distance: 330.4
click at [124, 0] on html "[PERSON_NAME] Kategori Alle 99+ Google 14 Eiendommer 0 Gårdeiere 99+ Leietakere…" at bounding box center [784, 379] width 1568 height 758
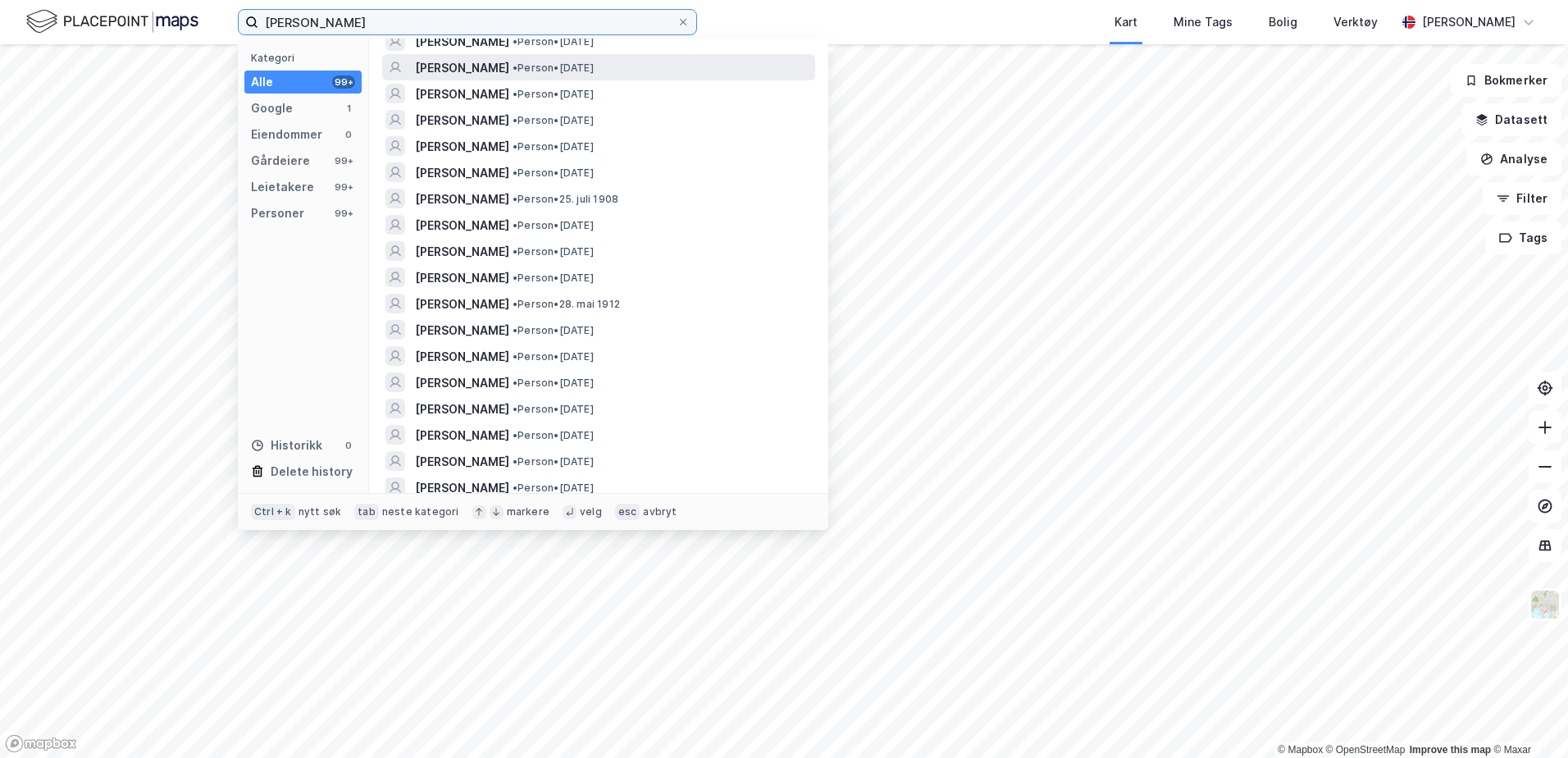
scroll to position [1477, 0]
drag, startPoint x: 408, startPoint y: 19, endPoint x: 68, endPoint y: -37, distance: 344.6
click at [68, 0] on html "[PERSON_NAME] Kategori Alle 99+ Google 1 Eiendommer 0 Gårdeiere 99+ Leietakere …" at bounding box center [784, 379] width 1568 height 758
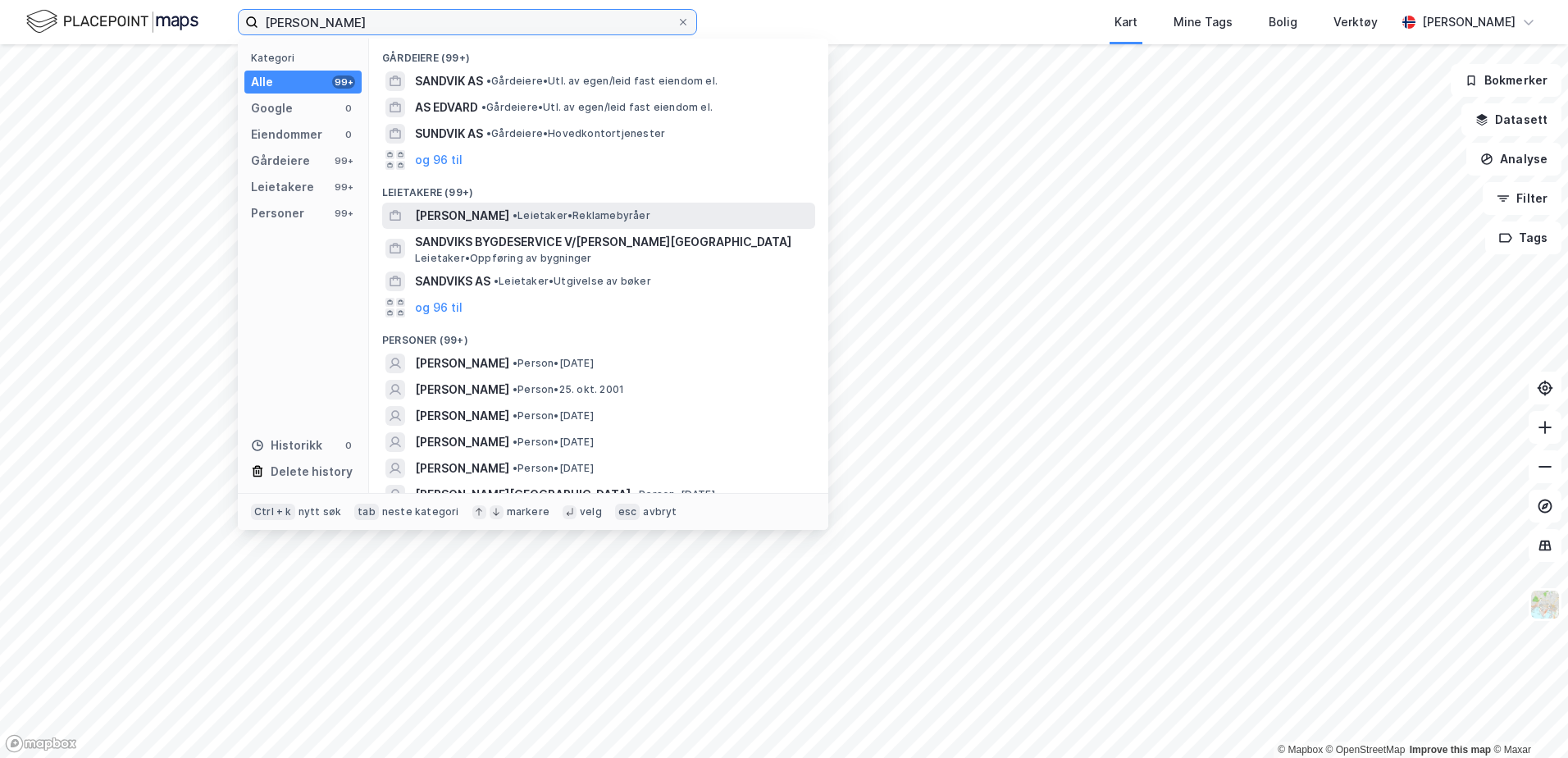
scroll to position [82, 0]
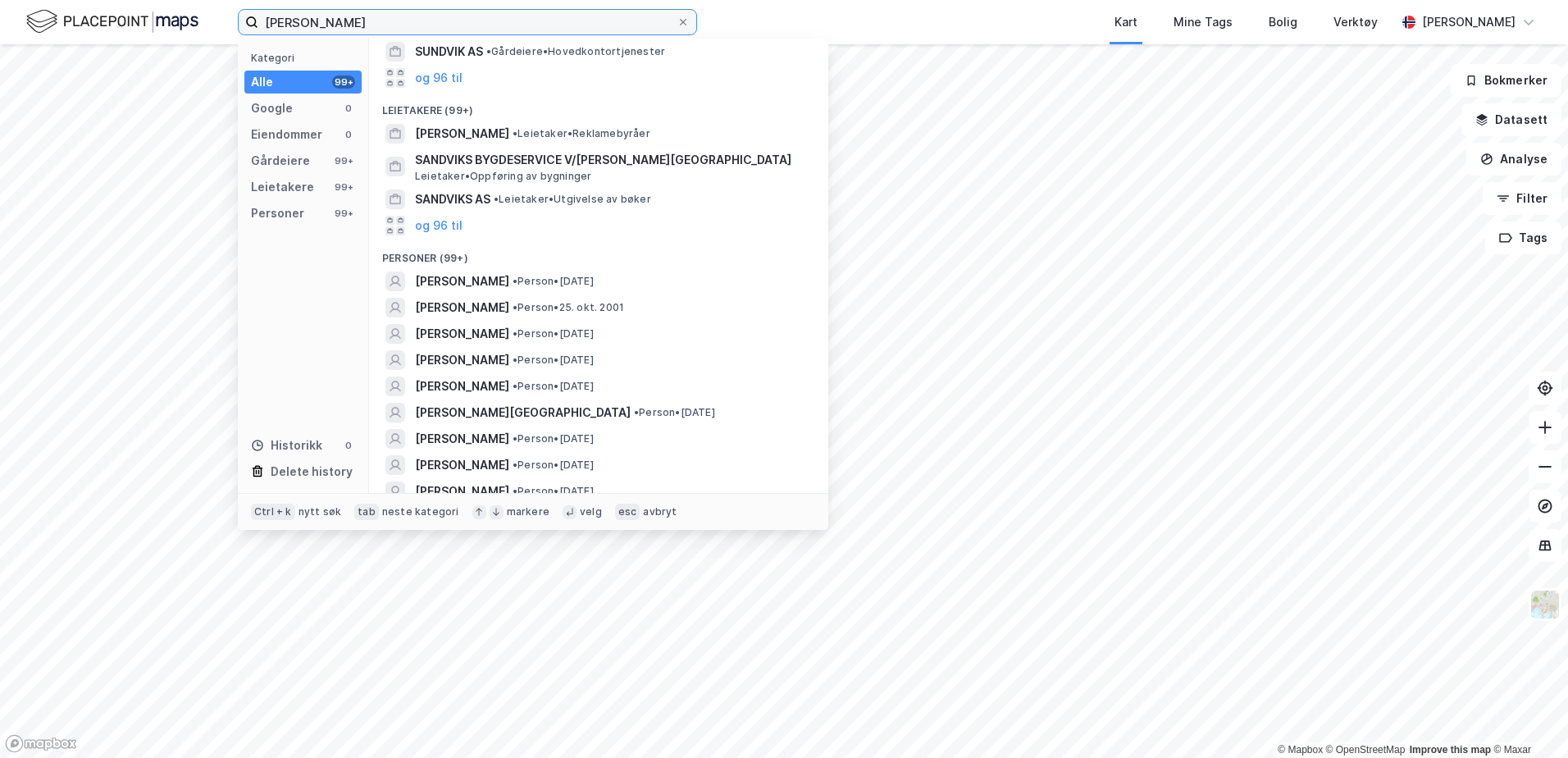
drag, startPoint x: 378, startPoint y: 30, endPoint x: 312, endPoint y: 23, distance: 66.4
click at [312, 23] on input "[PERSON_NAME]" at bounding box center [468, 23] width 418 height 25
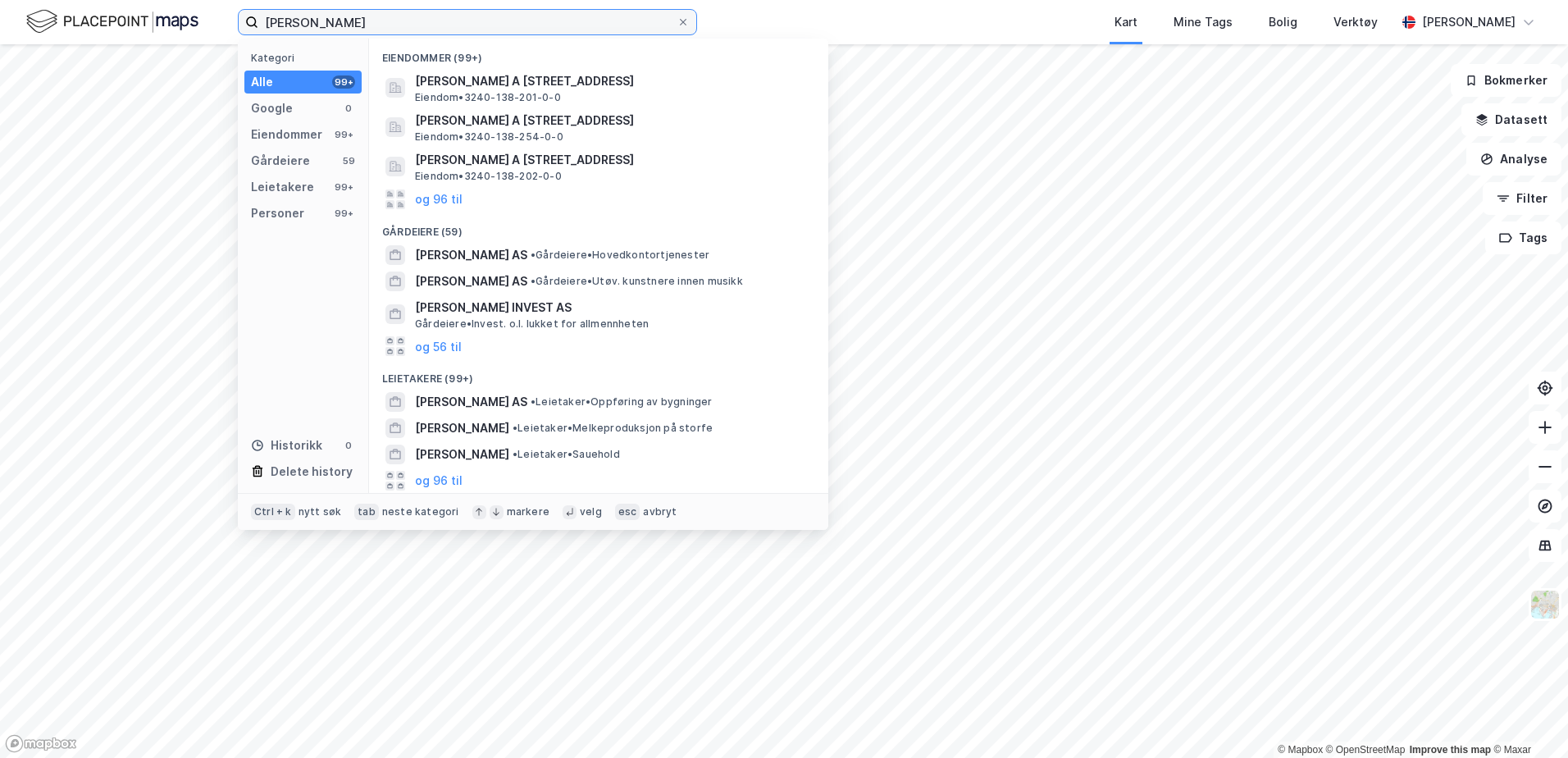
click at [479, 23] on input "[PERSON_NAME]" at bounding box center [468, 23] width 418 height 25
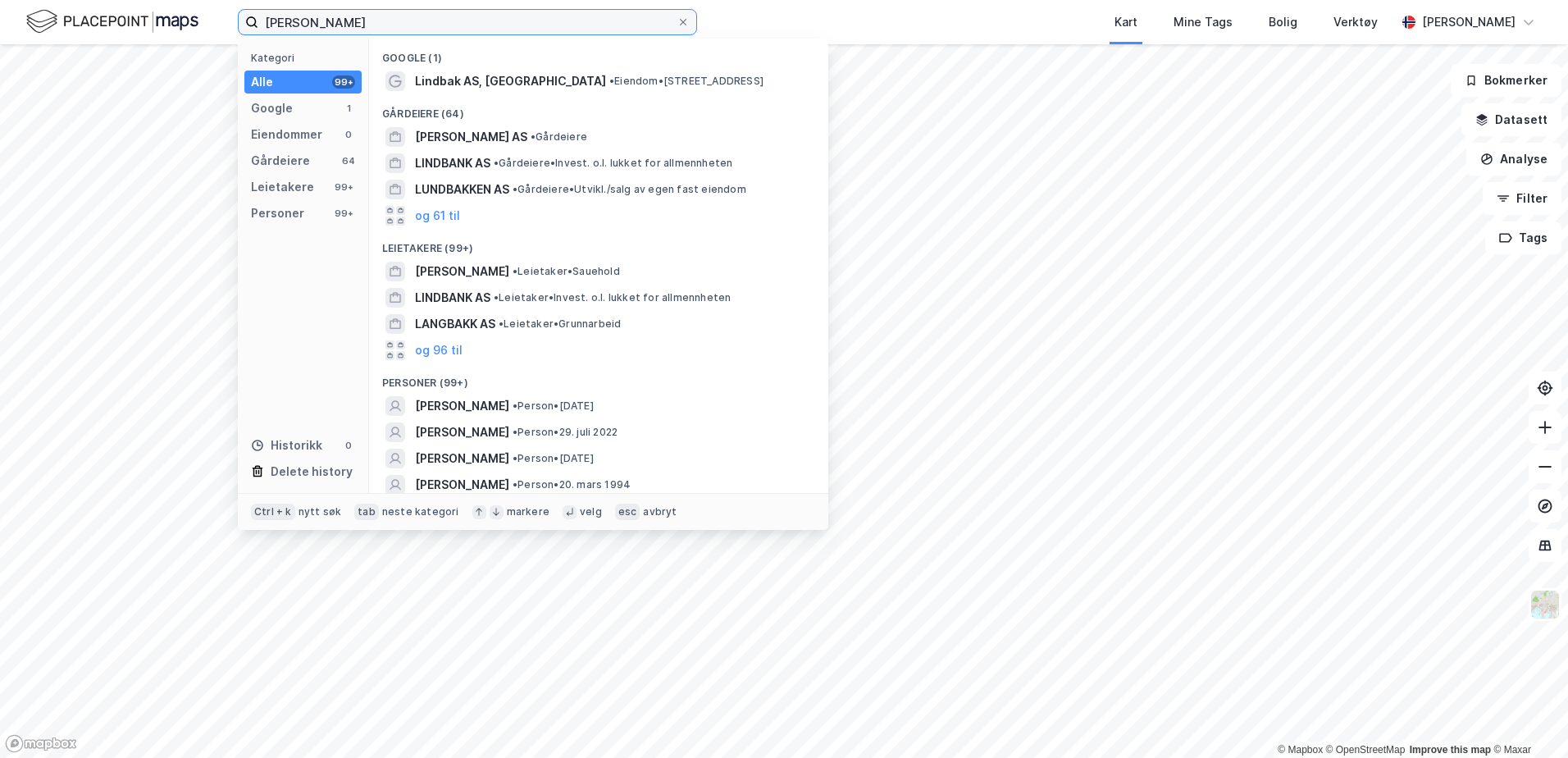
scroll to position [82, 0]
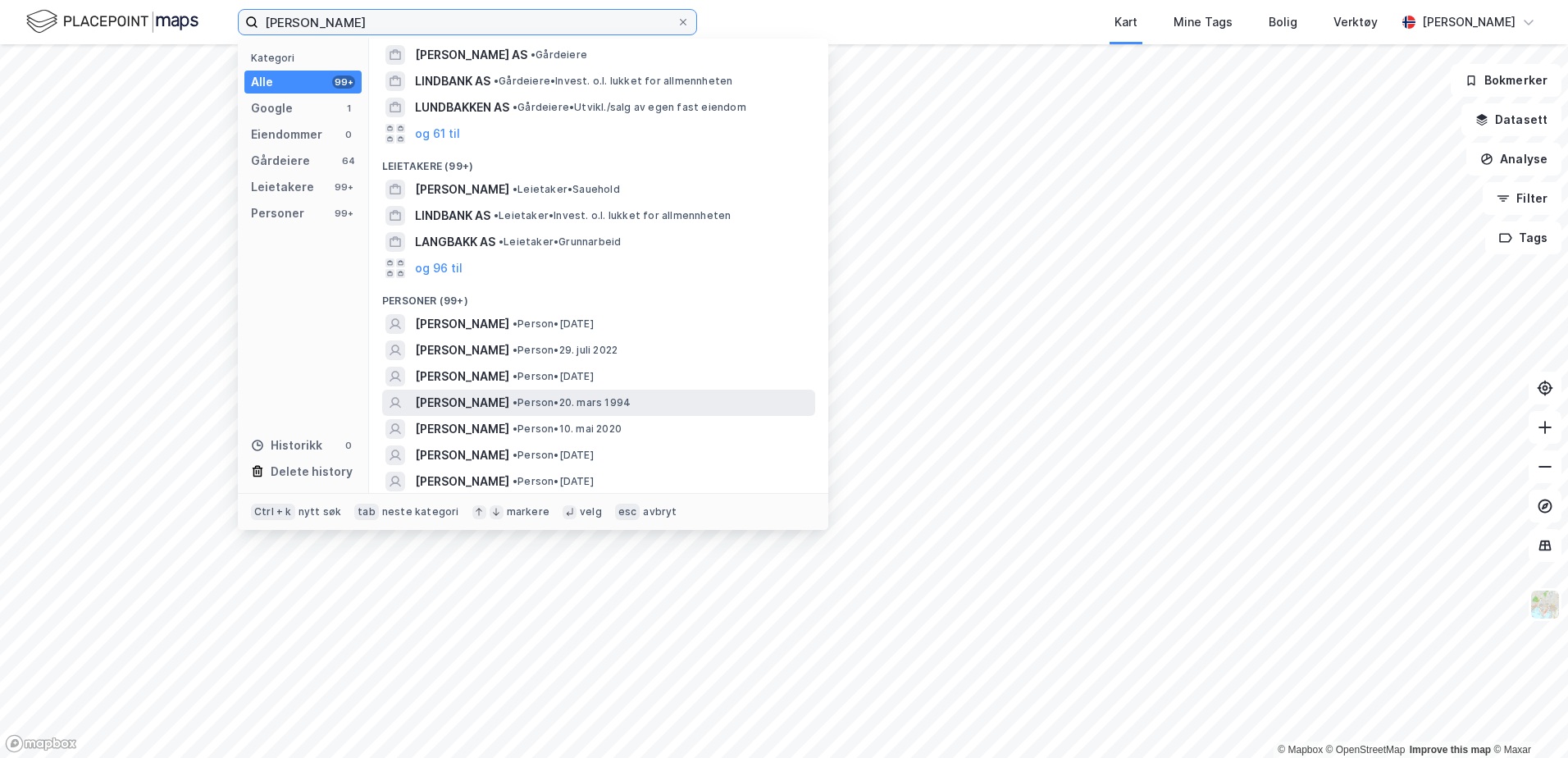
type input "[PERSON_NAME]"
click at [509, 399] on span "[PERSON_NAME]" at bounding box center [462, 403] width 94 height 20
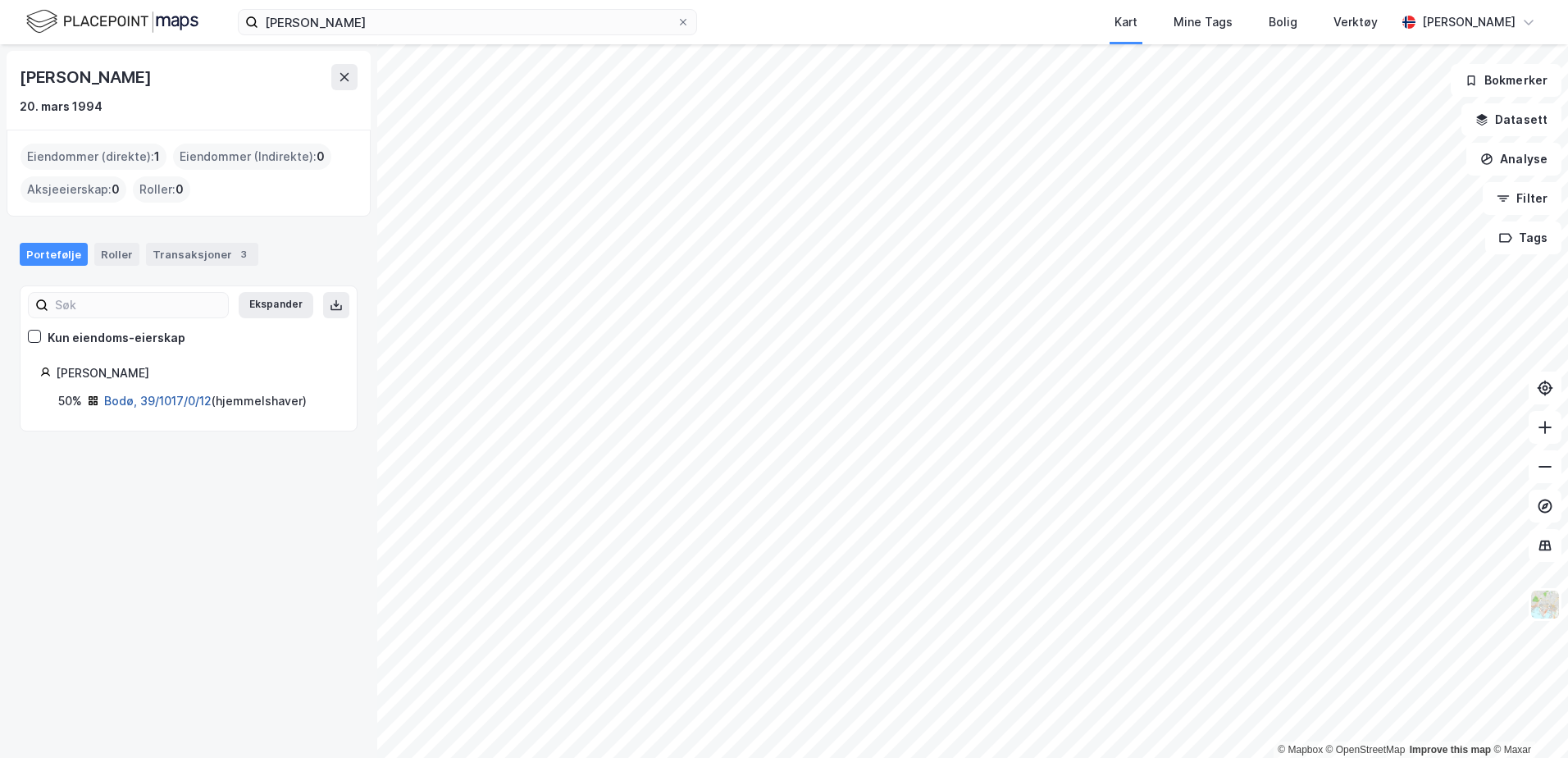
click at [134, 404] on link "Bodø, 39/1017/0/12" at bounding box center [158, 400] width 108 height 14
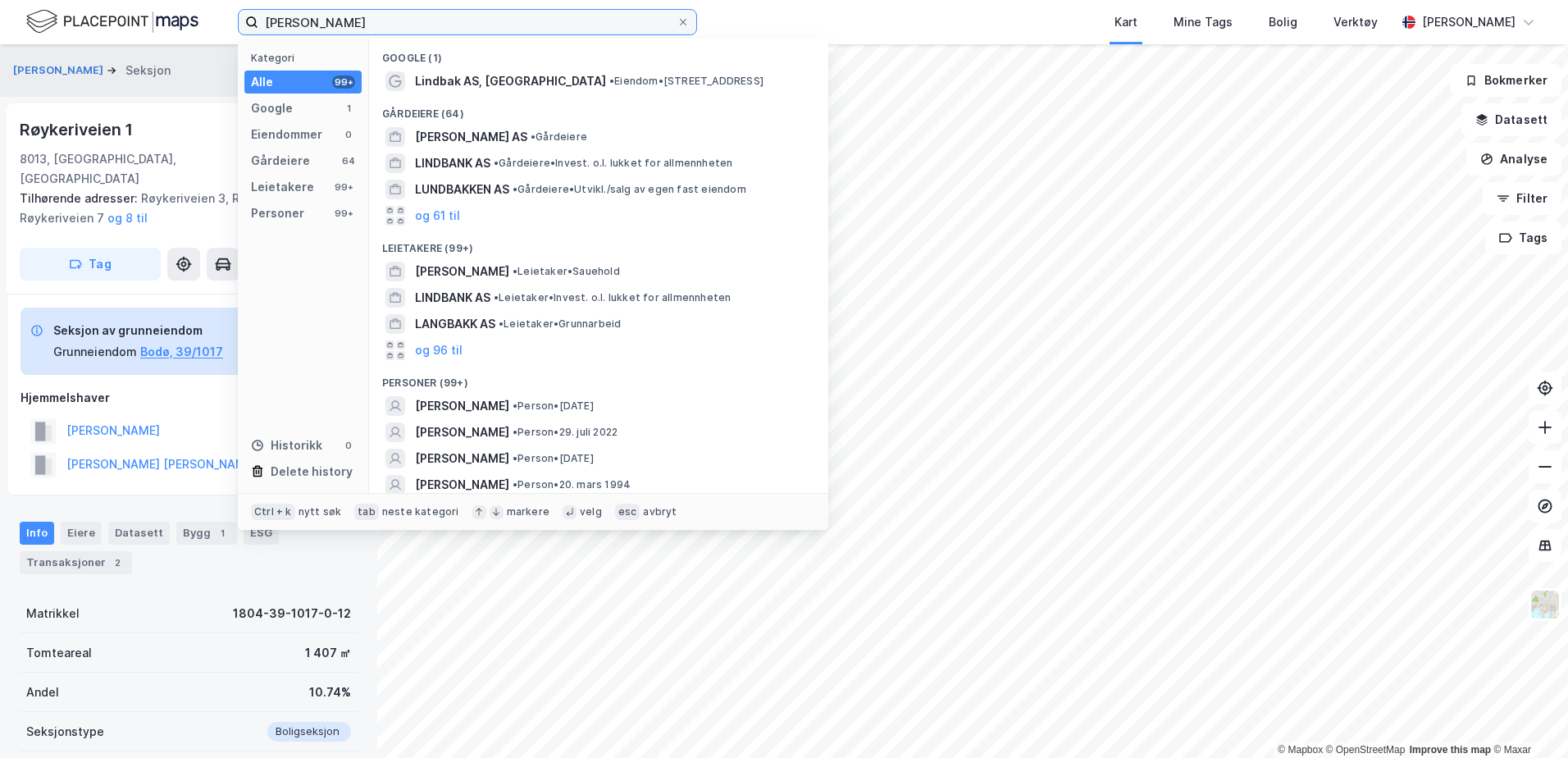
drag, startPoint x: 398, startPoint y: 28, endPoint x: 148, endPoint y: 3, distance: 251.2
click at [148, 3] on div "[PERSON_NAME] Kategori Alle 99+ Google 1 Eiendommer 0 Gårdeiere 64 Leietakere 9…" at bounding box center [784, 22] width 1568 height 44
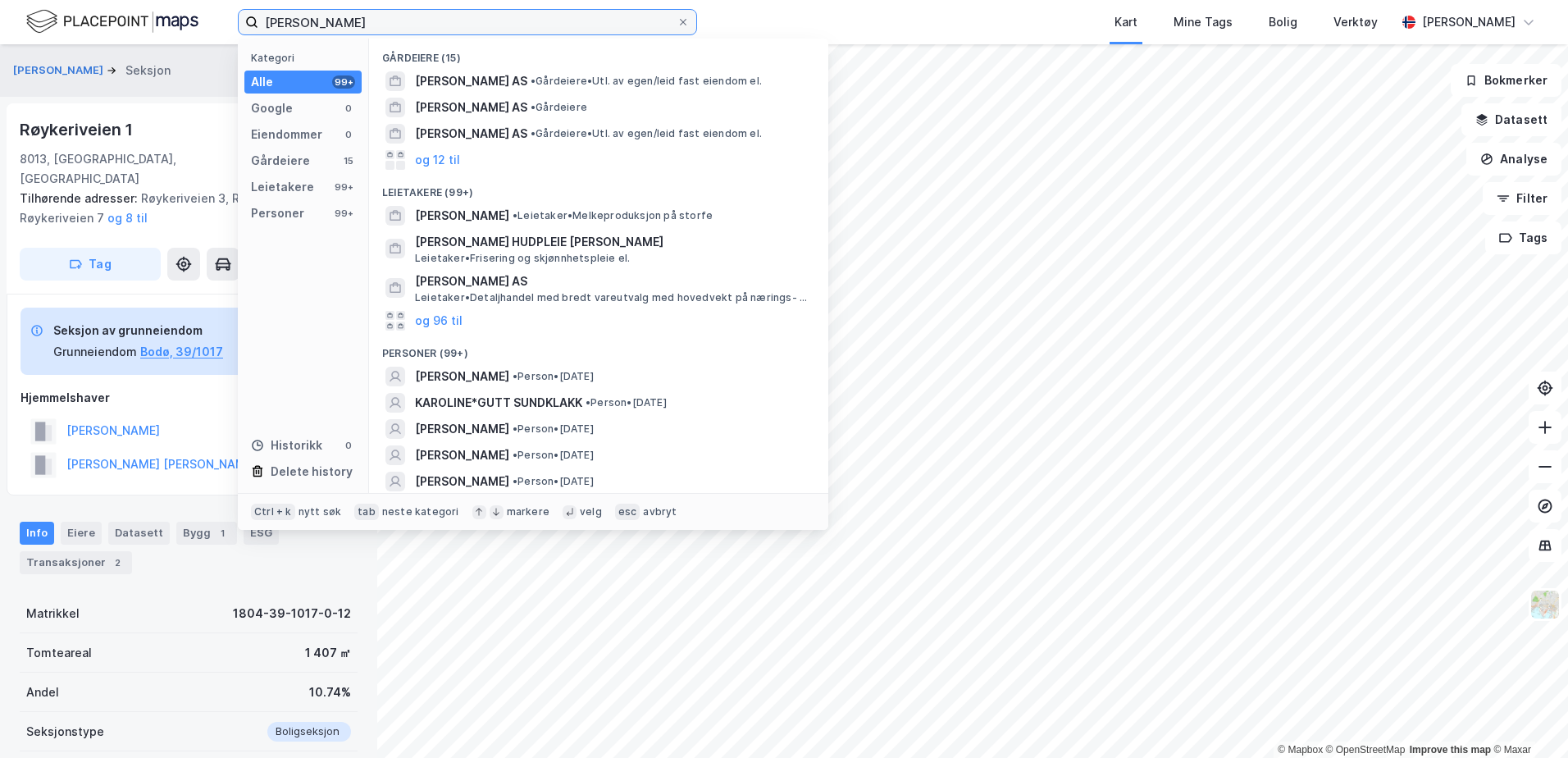
type input "[PERSON_NAME]"
click at [398, 22] on input "[PERSON_NAME]" at bounding box center [468, 23] width 418 height 25
drag, startPoint x: 444, startPoint y: 25, endPoint x: 233, endPoint y: 5, distance: 211.9
click at [233, 5] on div "[PERSON_NAME] Kategori Alle 99+ Google 0 Eiendommer 0 Gårdeiere 15 Leietakere 9…" at bounding box center [784, 22] width 1568 height 44
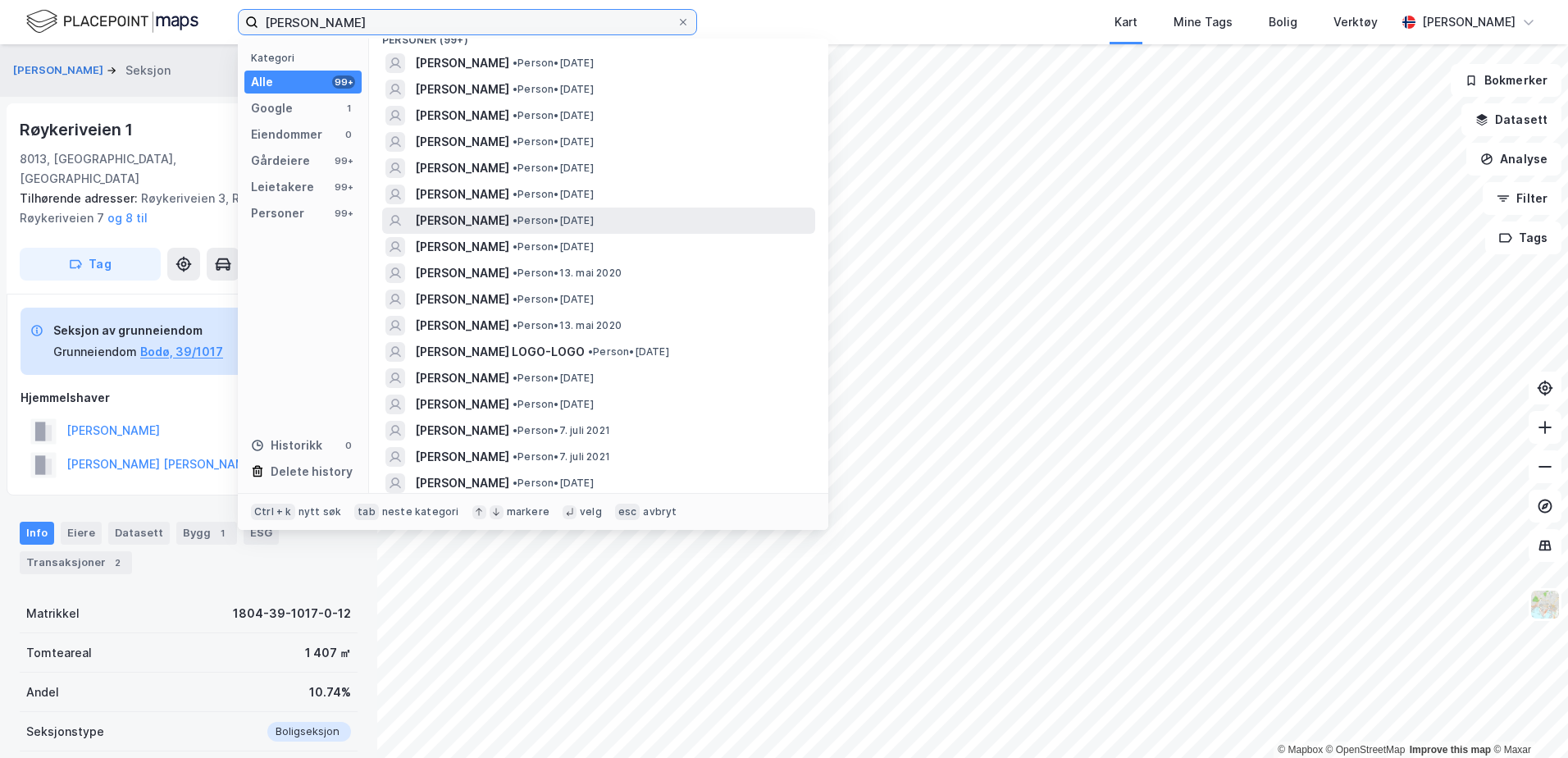
scroll to position [246, 0]
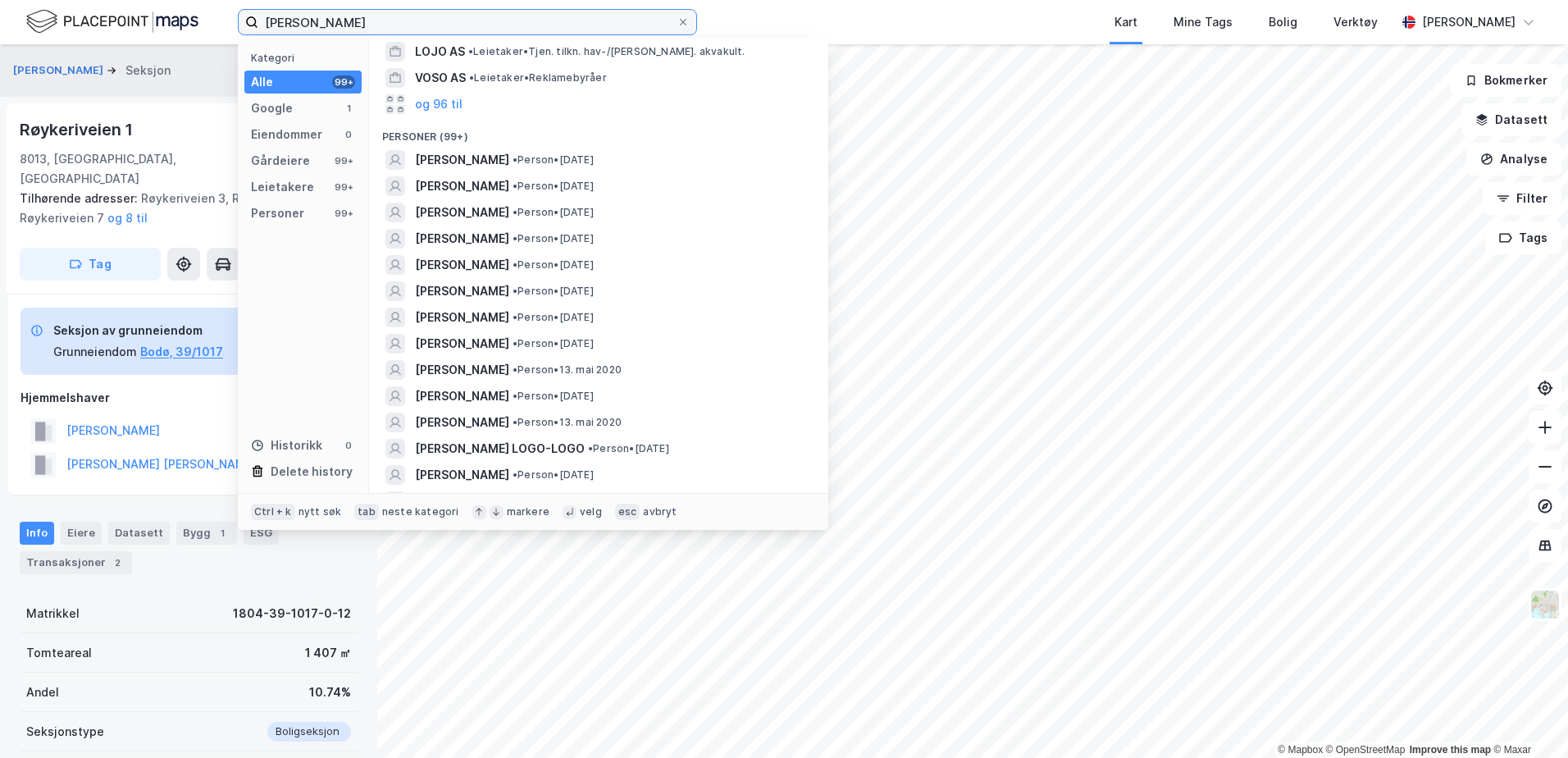
type input "[PERSON_NAME]"
